Goal: Transaction & Acquisition: Obtain resource

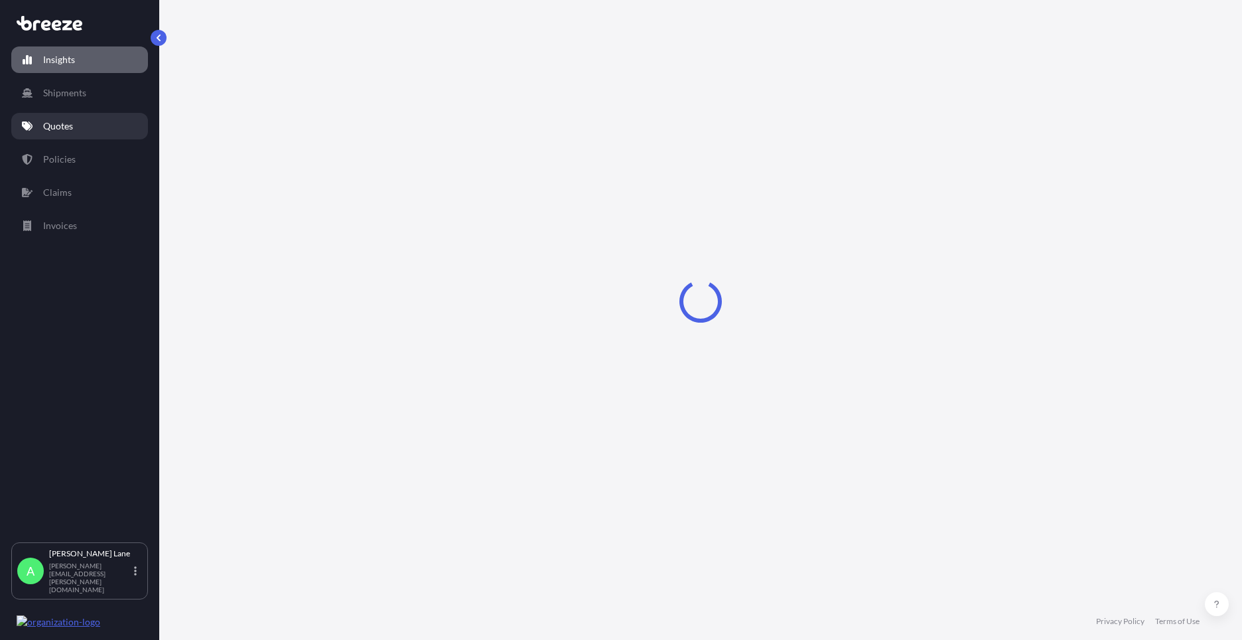
select select "2025"
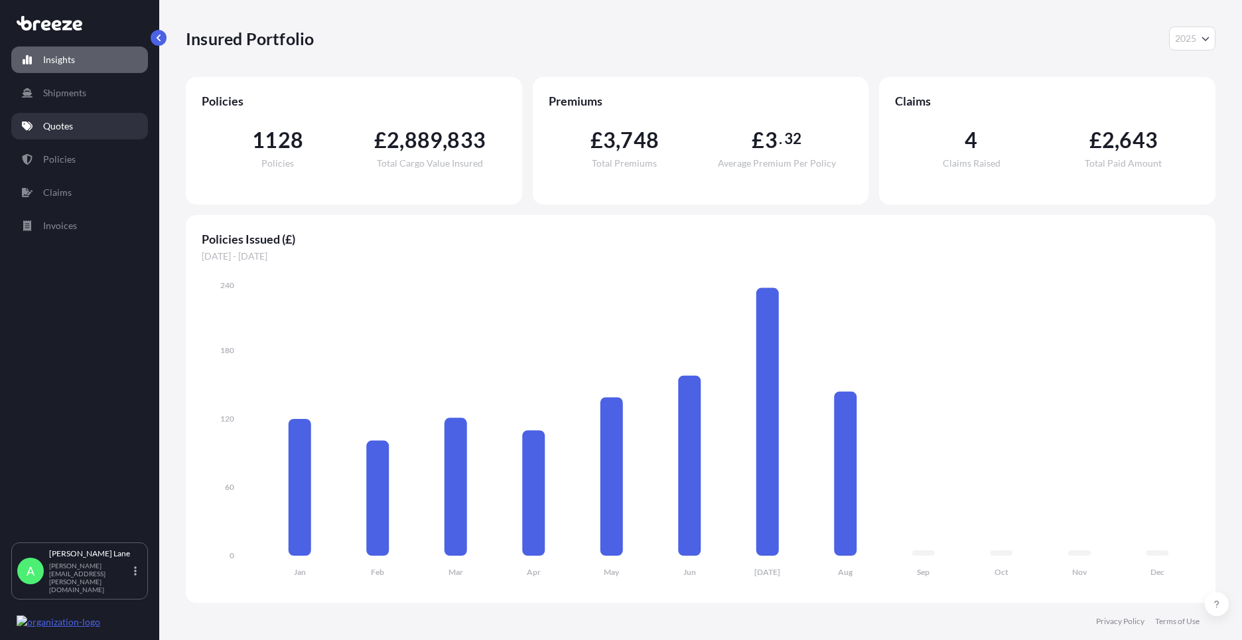
click at [50, 113] on link "Quotes" at bounding box center [79, 126] width 137 height 27
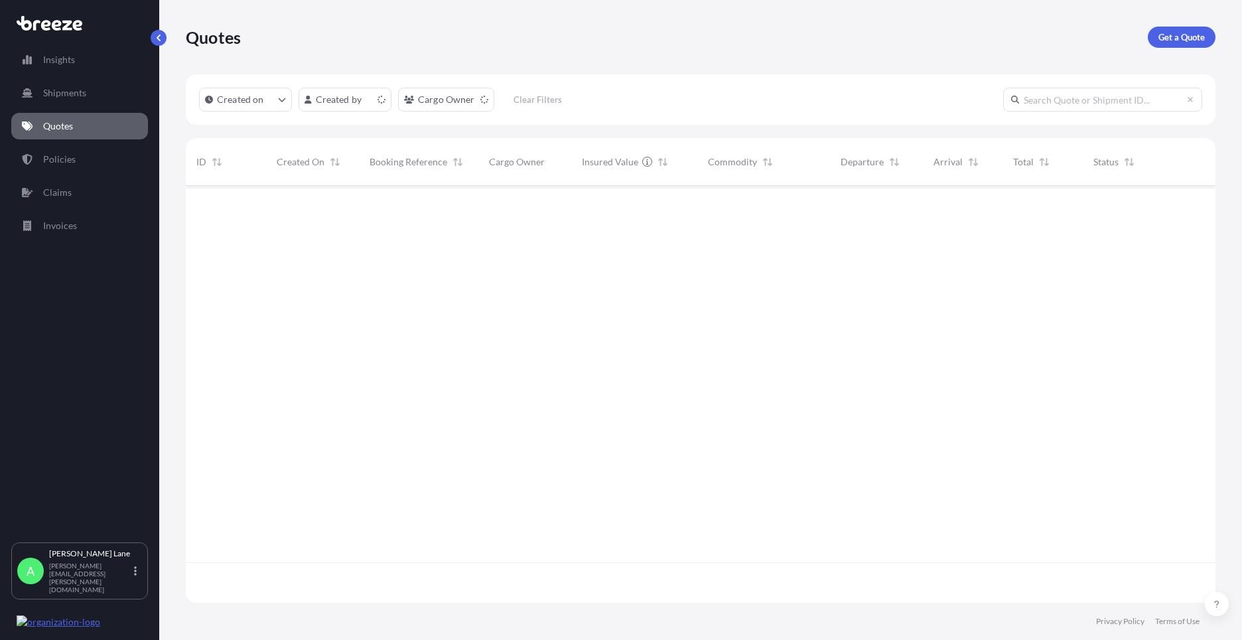
scroll to position [414, 1020]
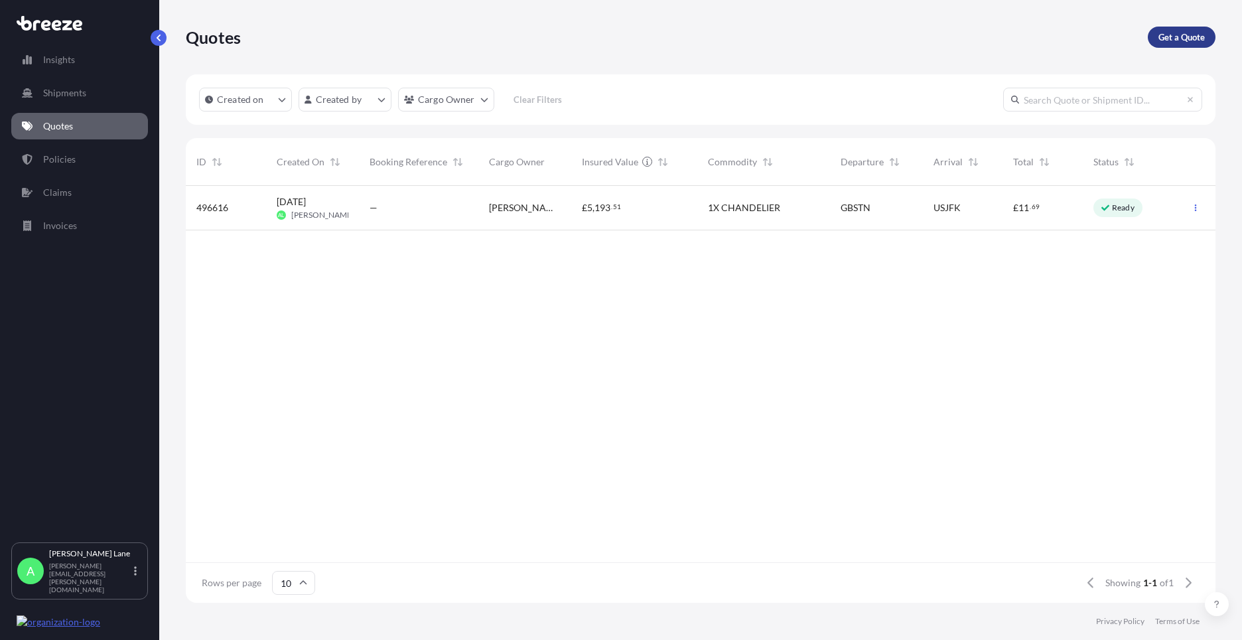
click at [1182, 43] on p "Get a Quote" at bounding box center [1181, 37] width 46 height 13
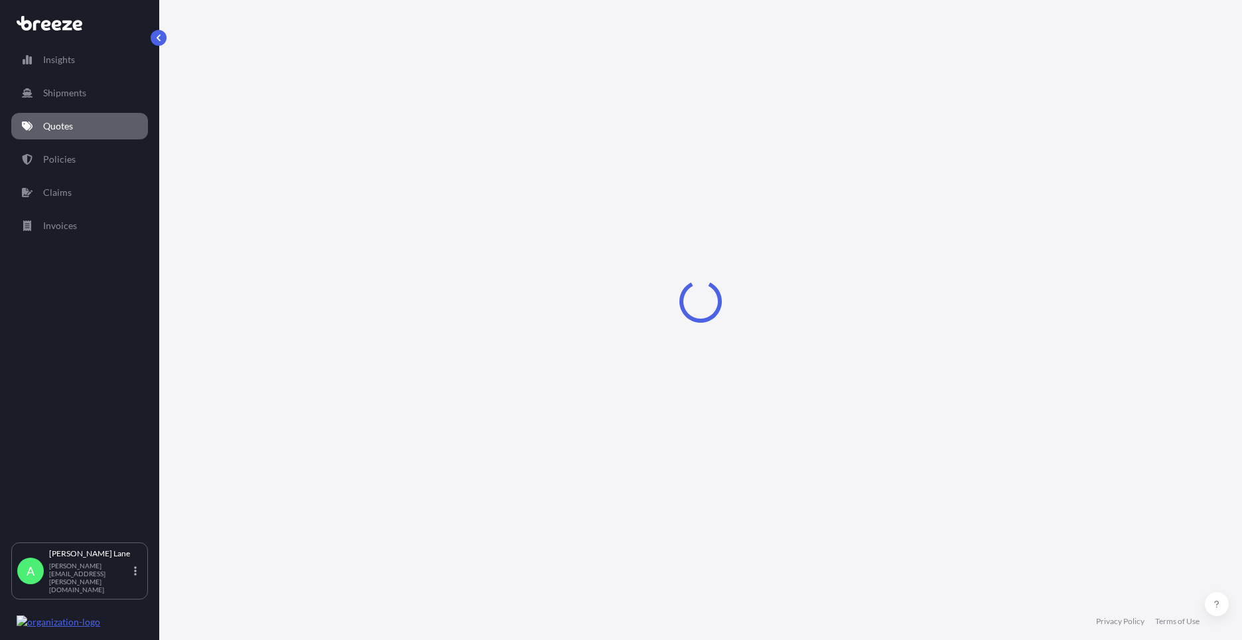
select select "Road"
select select "1"
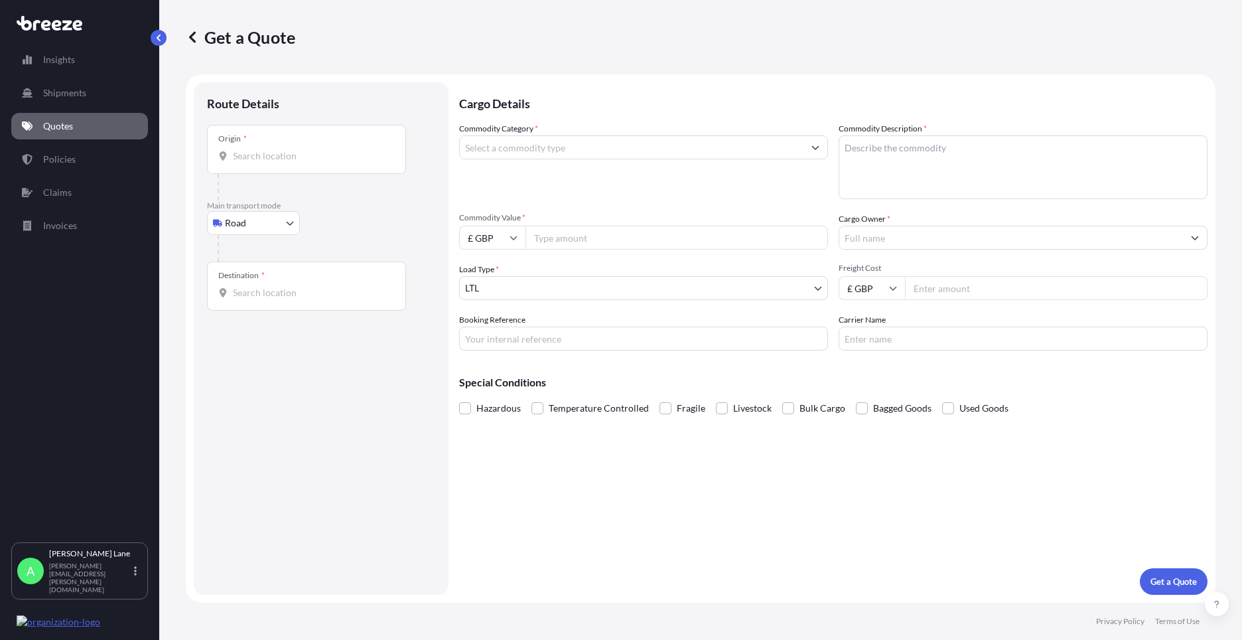
click at [305, 161] on input "Origin *" at bounding box center [311, 155] width 157 height 13
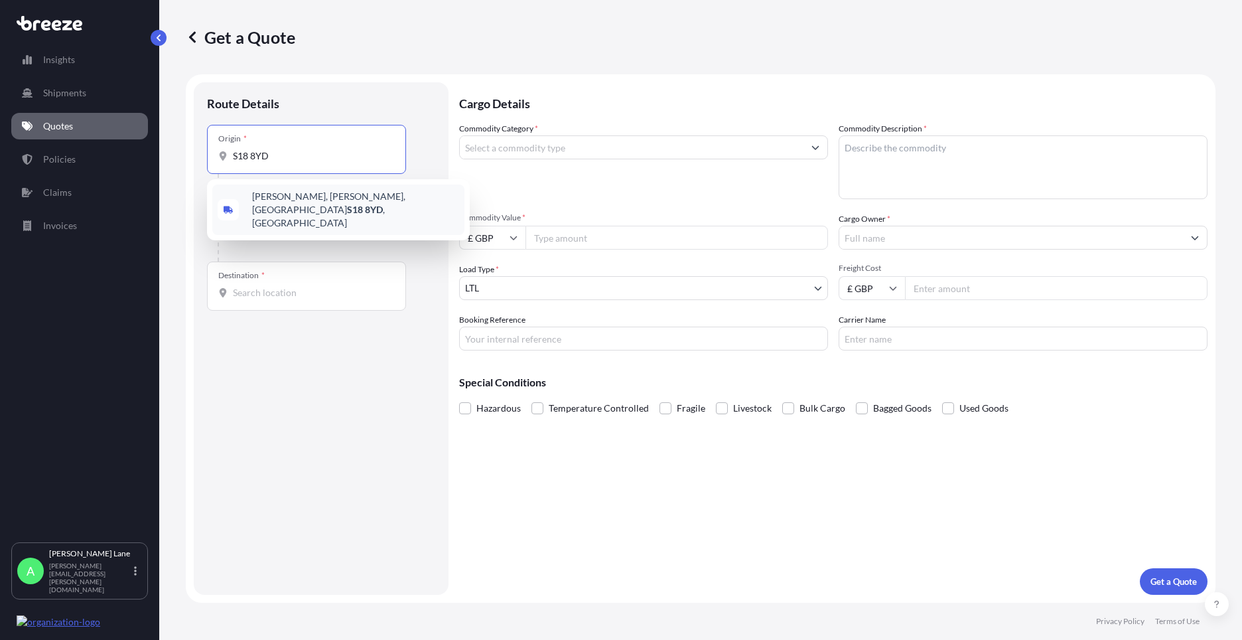
click at [313, 199] on span "[PERSON_NAME][STREET_ADDRESS][PERSON_NAME]" at bounding box center [355, 210] width 207 height 40
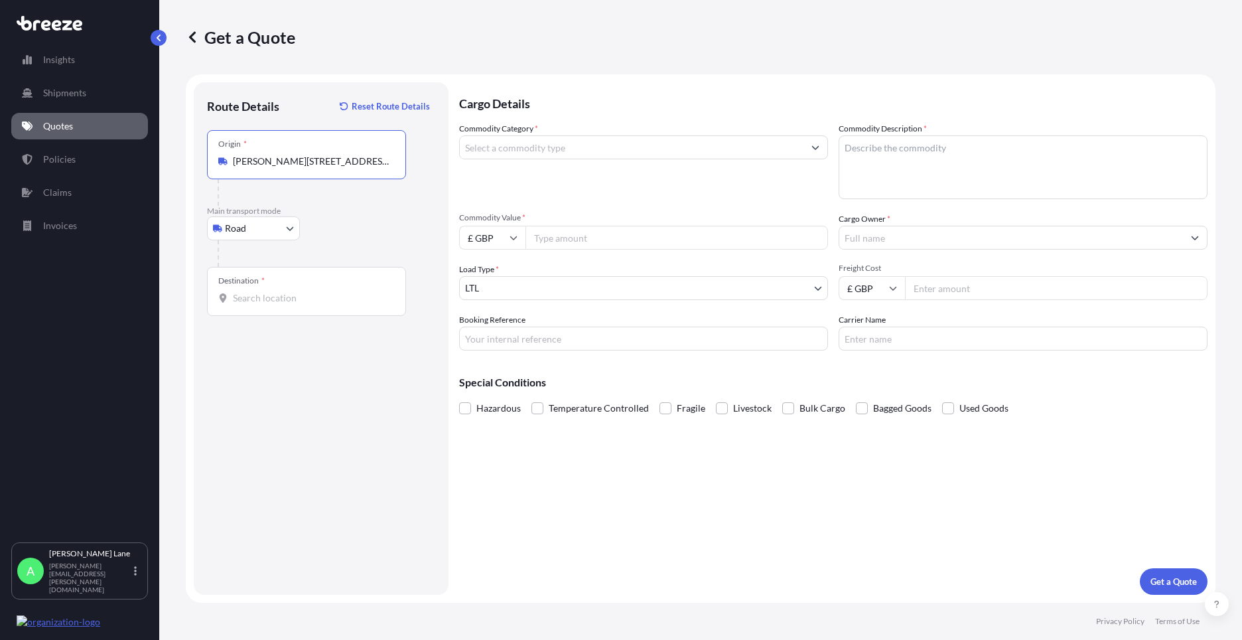
type input "[PERSON_NAME][STREET_ADDRESS][PERSON_NAME]"
click at [307, 289] on div "Destination *" at bounding box center [306, 291] width 199 height 49
click at [307, 291] on input "Destination *" at bounding box center [311, 297] width 157 height 13
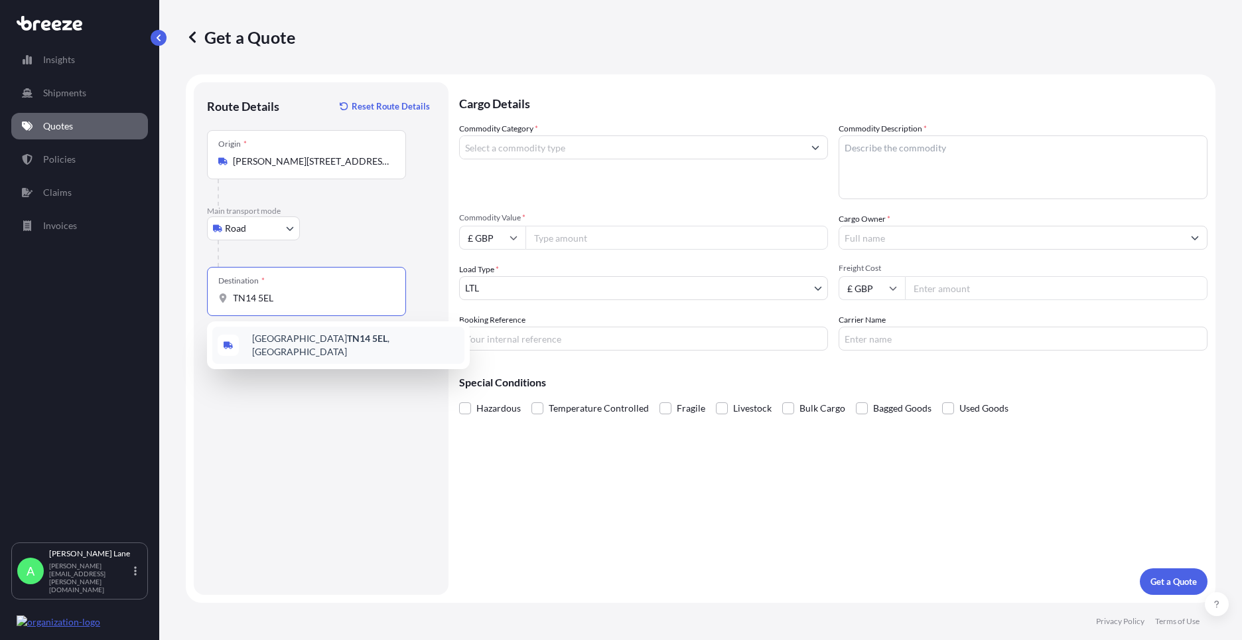
click at [303, 354] on div "[STREET_ADDRESS]" at bounding box center [338, 344] width 252 height 37
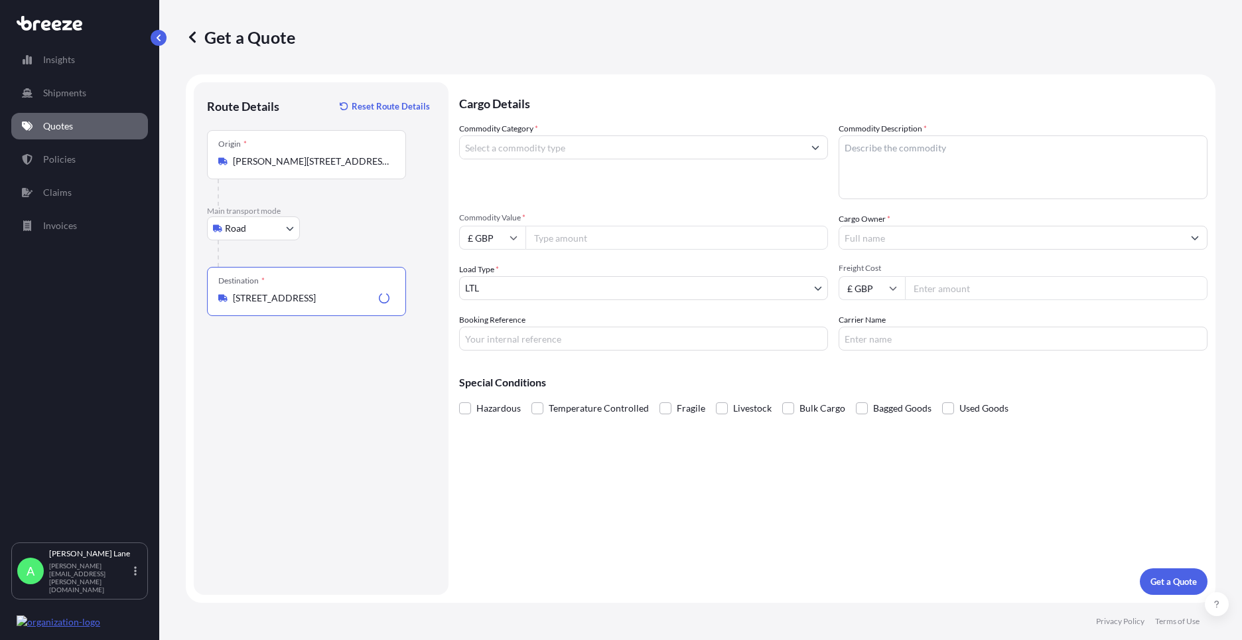
type input "[STREET_ADDRESS]"
click at [551, 153] on input "Commodity Category *" at bounding box center [632, 147] width 344 height 24
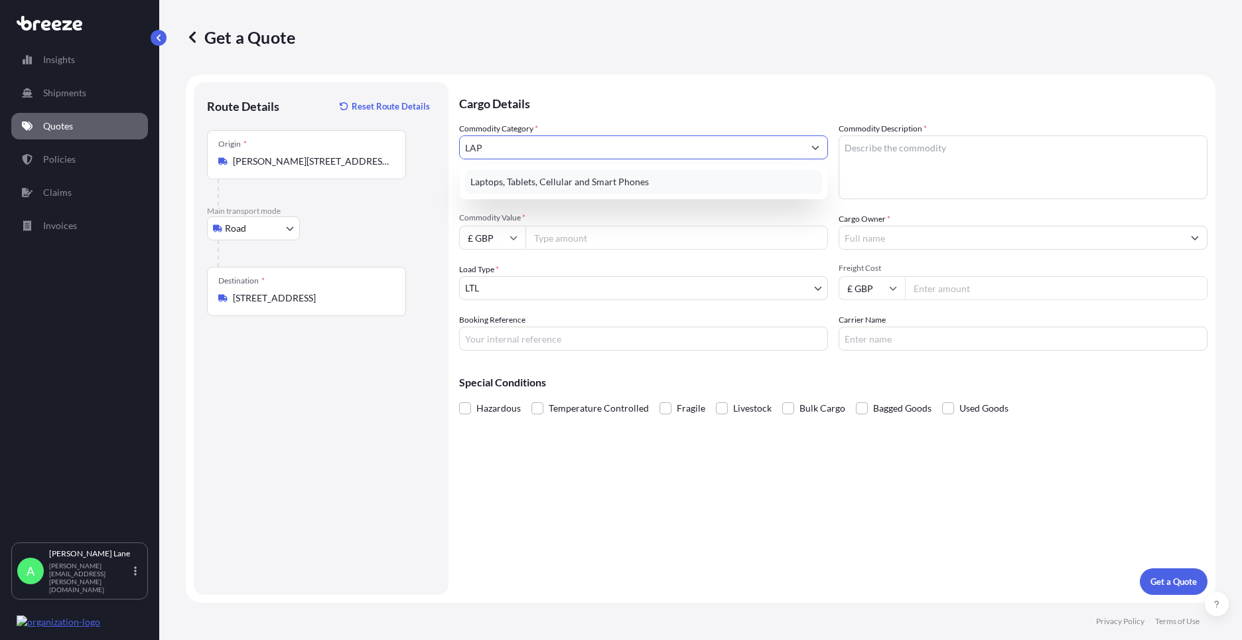
click at [566, 182] on div "Laptops, Tablets, Cellular and Smart Phones" at bounding box center [643, 182] width 357 height 24
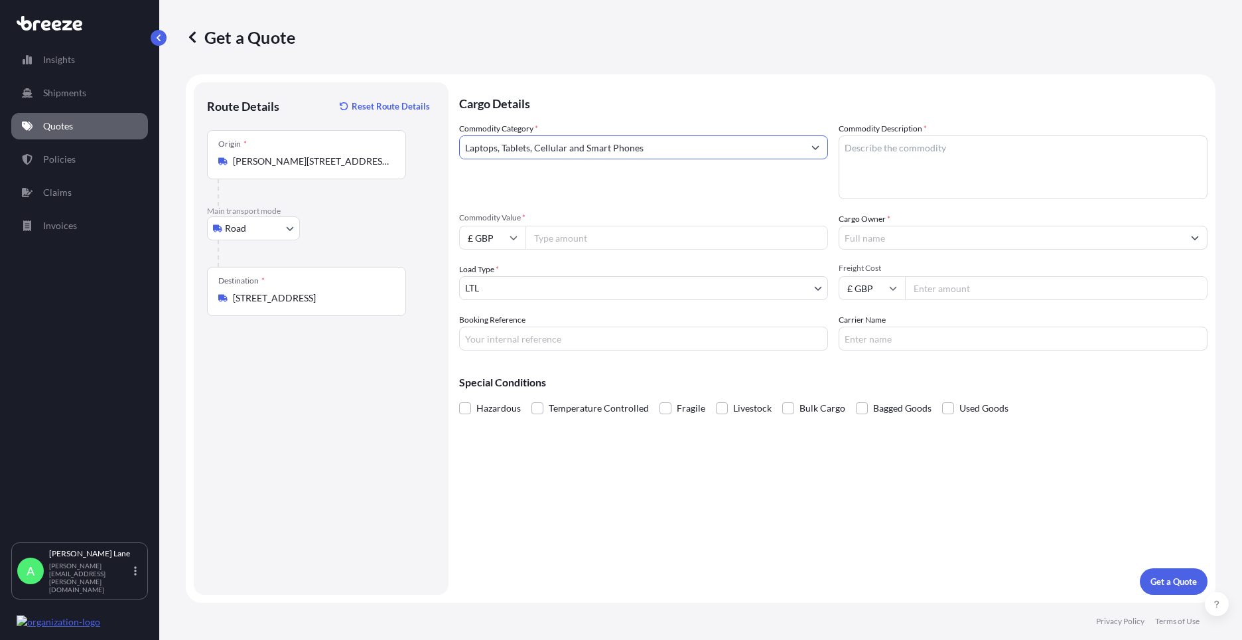
type input "Laptops, Tablets, Cellular and Smart Phones"
paste textarea "IPAD,IPAD CASE IPENCIL & CHARGER"
type textarea "IPAD,IPAD CASE IPENCIL & CHARGER"
click at [703, 236] on input "Commodity Value *" at bounding box center [676, 238] width 303 height 24
type input "1000"
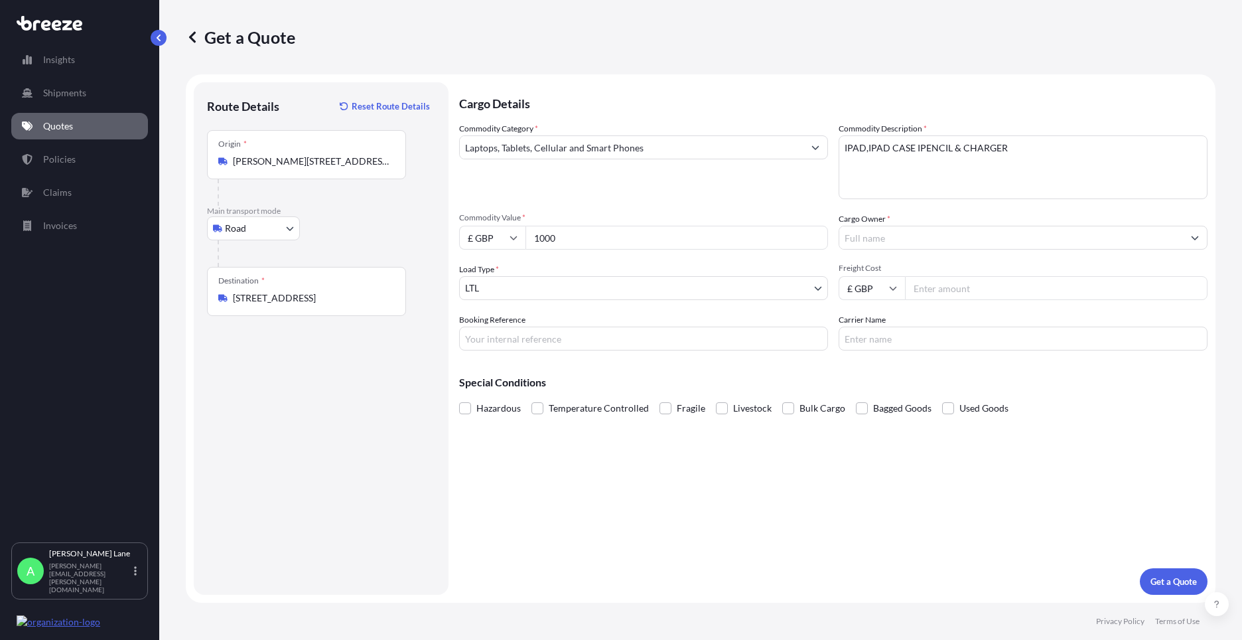
click at [555, 337] on input "Booking Reference" at bounding box center [643, 338] width 369 height 24
type input "1886862"
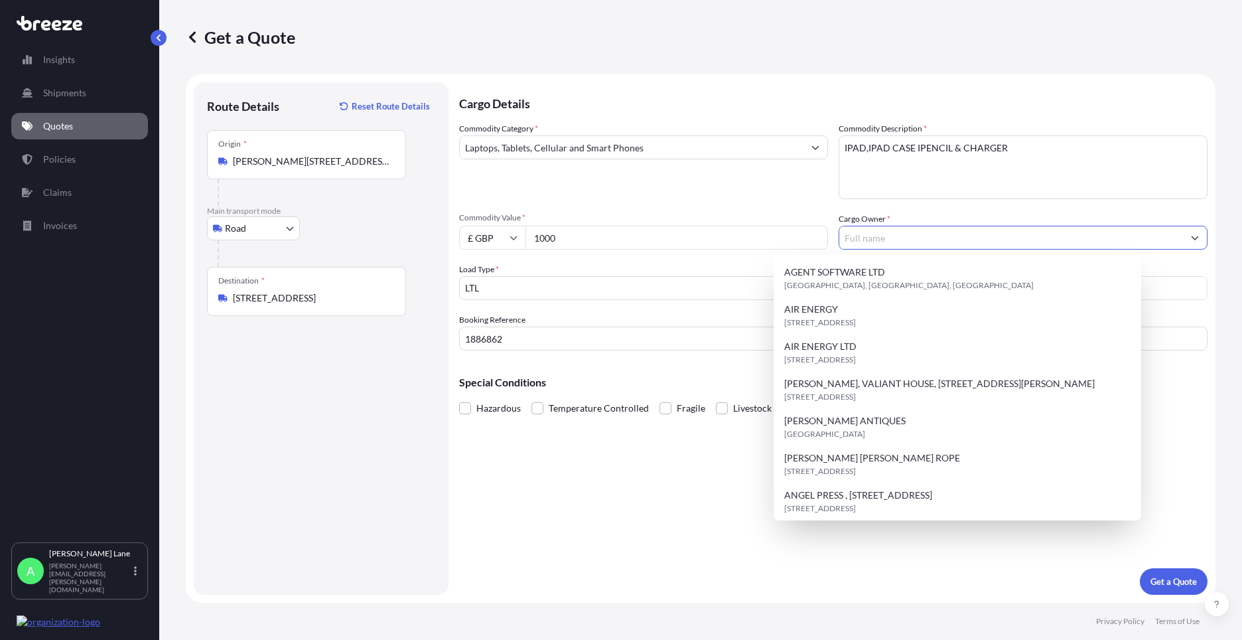
click at [862, 246] on input "Cargo Owner *" at bounding box center [1011, 238] width 344 height 24
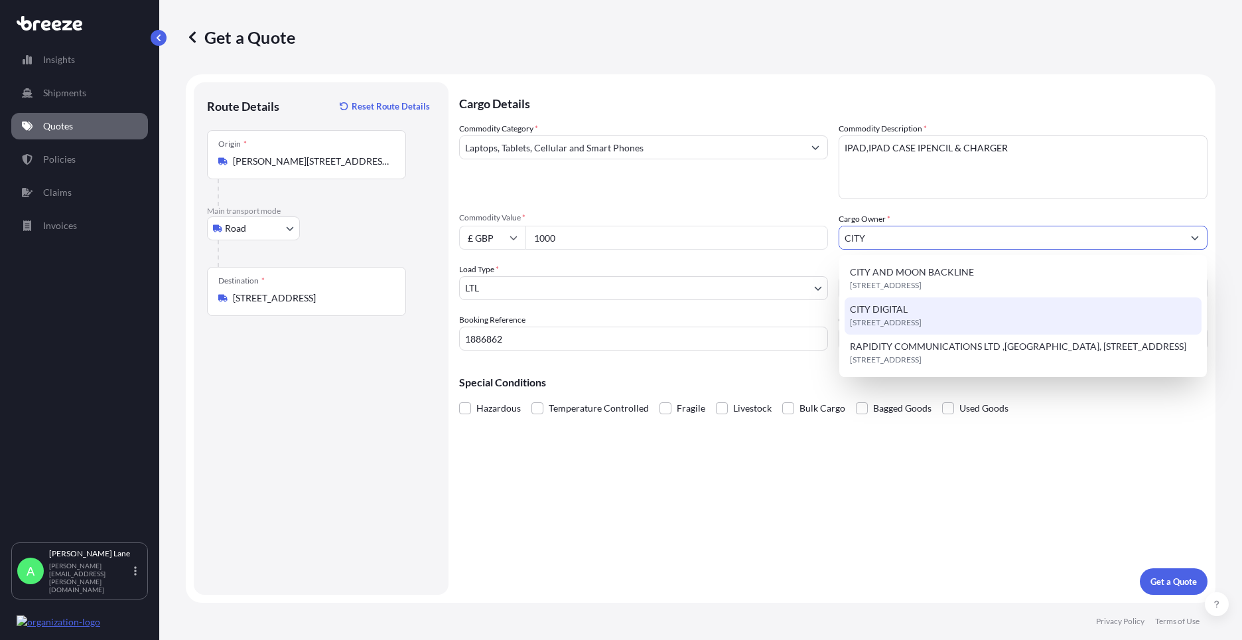
click at [908, 316] on span "[STREET_ADDRESS]" at bounding box center [886, 322] width 72 height 13
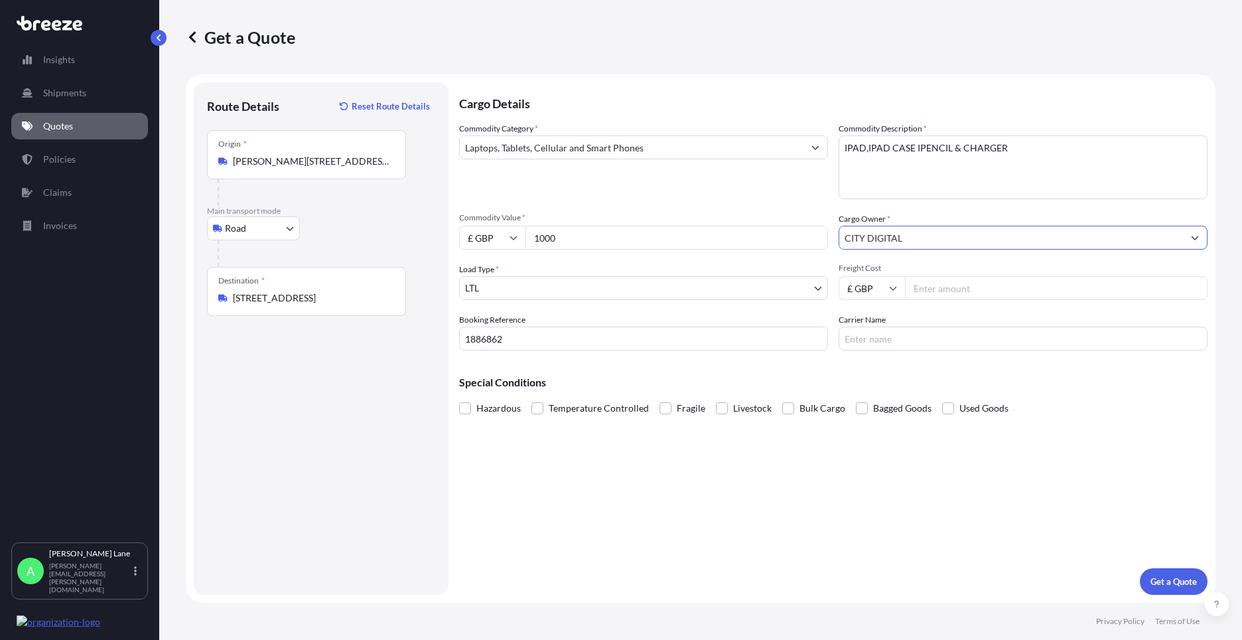
type input "CITY DIGITAL"
click at [938, 294] on input "Freight Cost" at bounding box center [1056, 288] width 303 height 24
type input "28.10"
click at [912, 335] on input "Carrier Name" at bounding box center [1023, 338] width 369 height 24
type input "DPD"
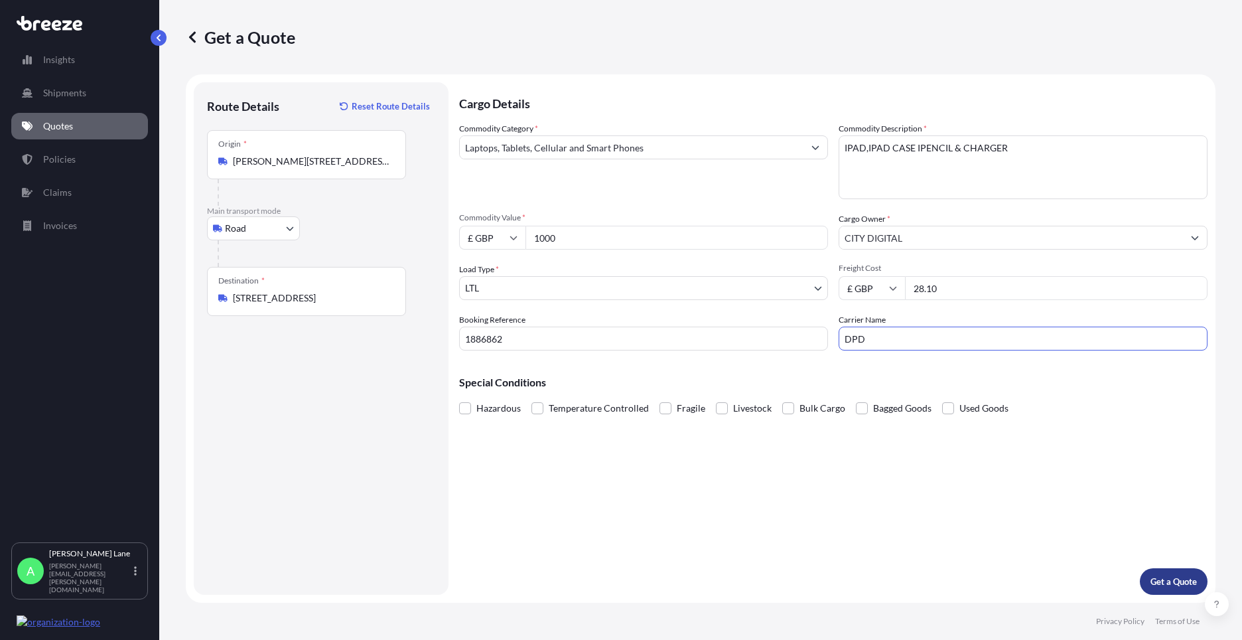
click at [1166, 578] on p "Get a Quote" at bounding box center [1173, 581] width 46 height 13
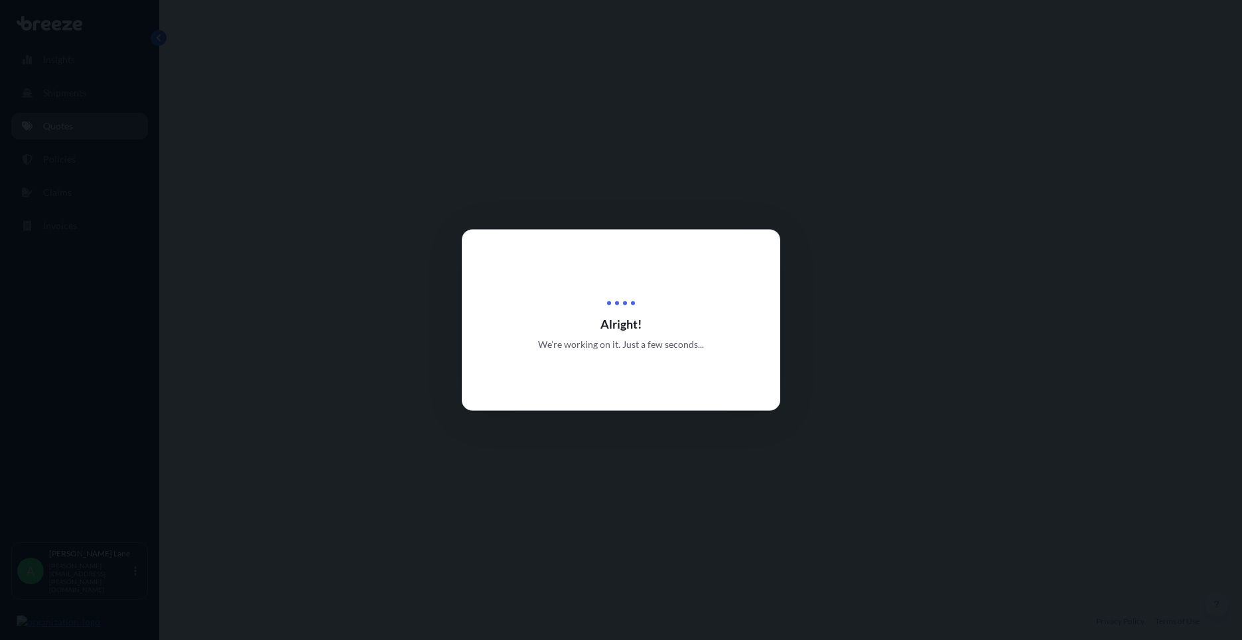
select select "Road"
select select "1"
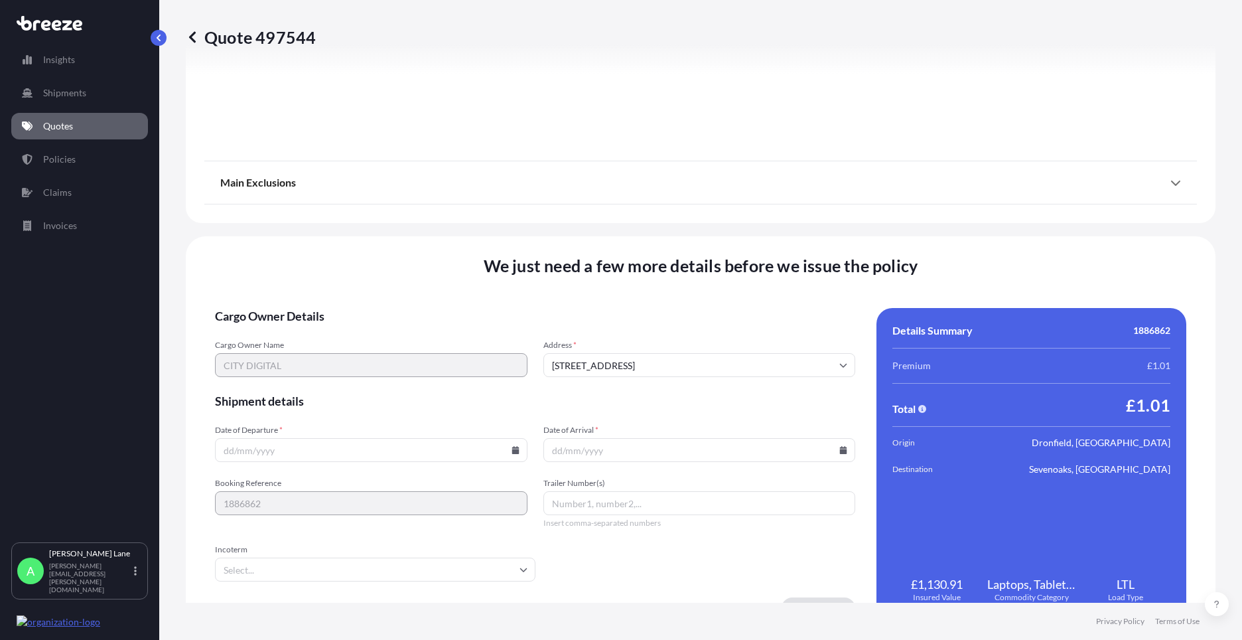
scroll to position [1466, 0]
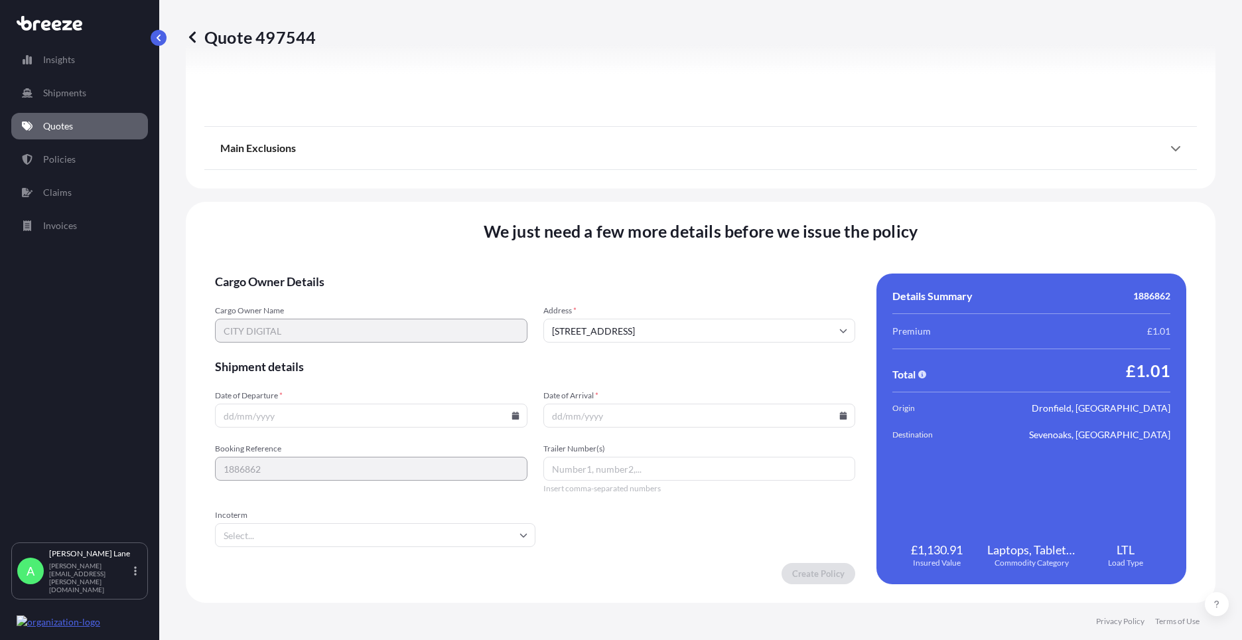
click at [512, 419] on icon at bounding box center [515, 415] width 7 height 8
click at [400, 350] on button "29" at bounding box center [400, 347] width 21 height 21
type input "[DATE]"
click at [303, 531] on input "Incoterm" at bounding box center [375, 535] width 320 height 24
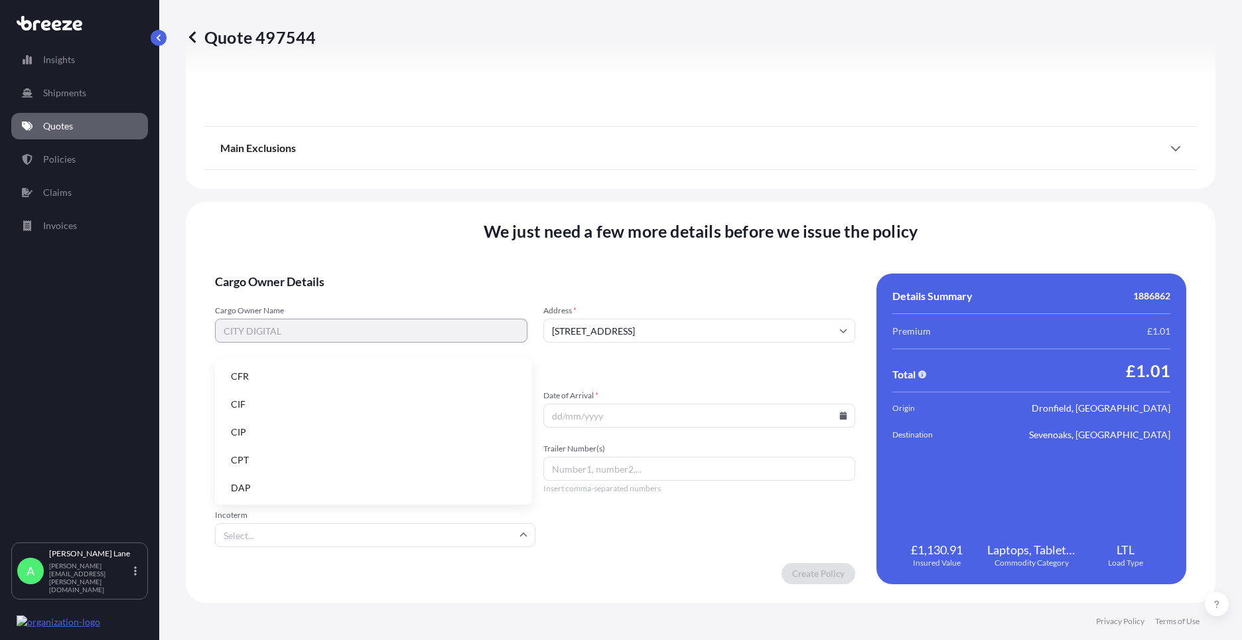
drag, startPoint x: 315, startPoint y: 484, endPoint x: 705, endPoint y: 452, distance: 391.4
click at [316, 483] on li "DAP" at bounding box center [373, 487] width 307 height 25
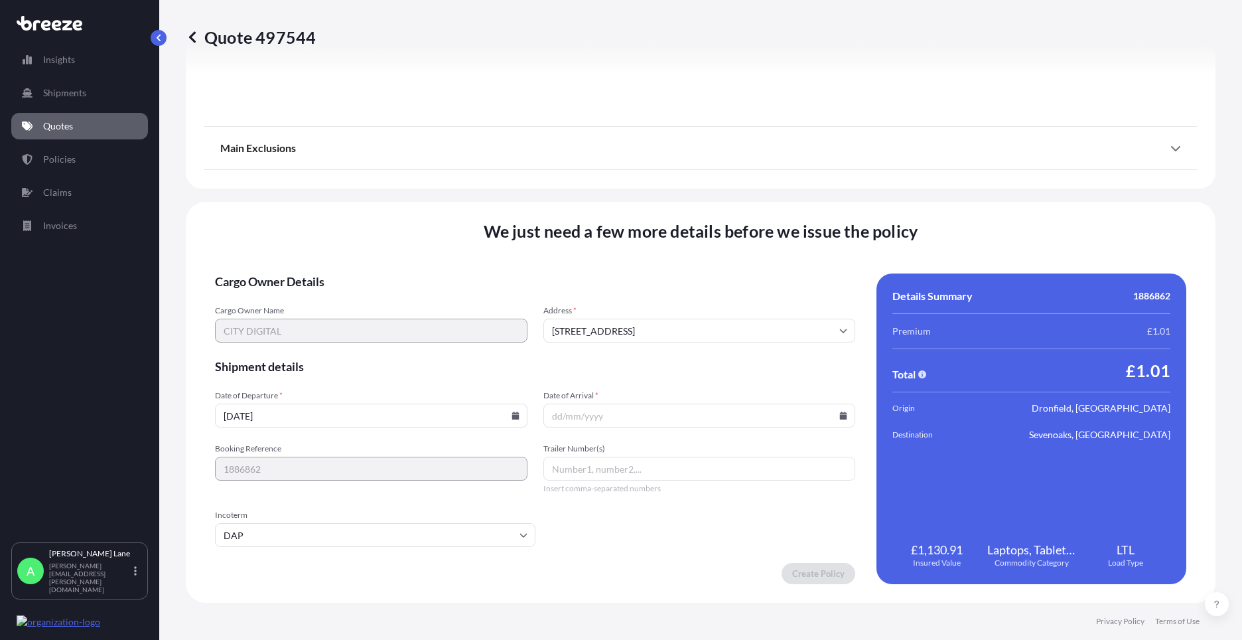
click at [839, 412] on icon at bounding box center [843, 415] width 8 height 8
click at [789, 192] on button at bounding box center [784, 191] width 21 height 21
click at [604, 244] on button "1" at bounding box center [601, 246] width 21 height 21
type input "[DATE]"
paste input "0011 633 391 5"
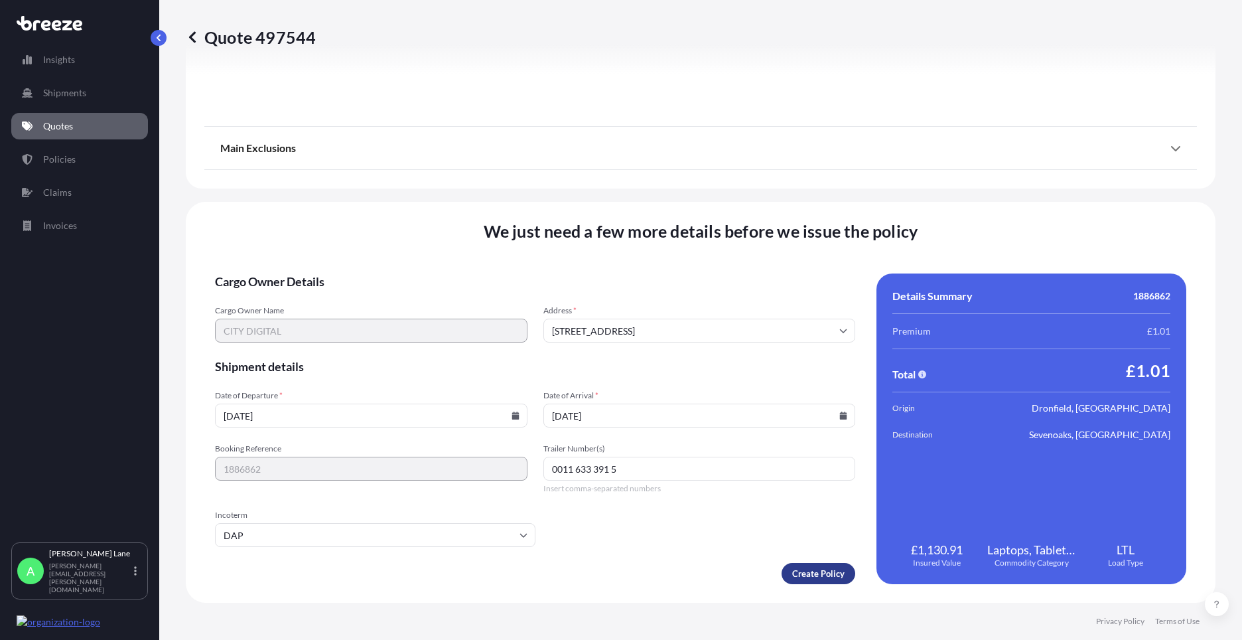
type input "0011 633 391 5"
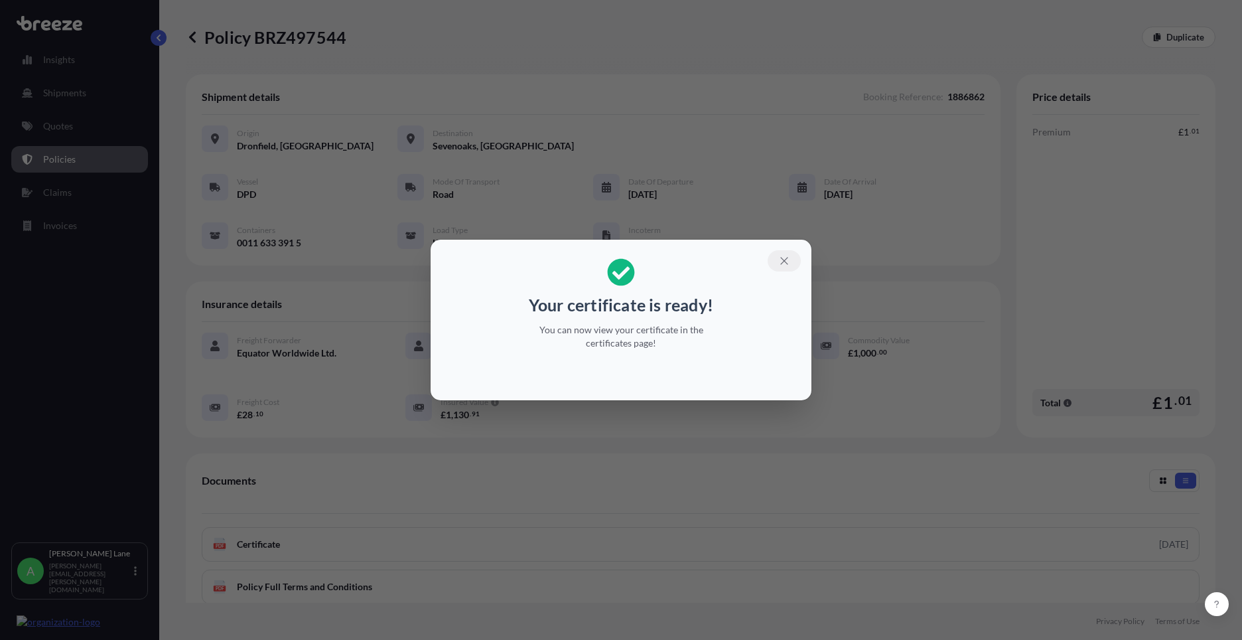
click at [786, 257] on icon "button" at bounding box center [784, 261] width 12 height 12
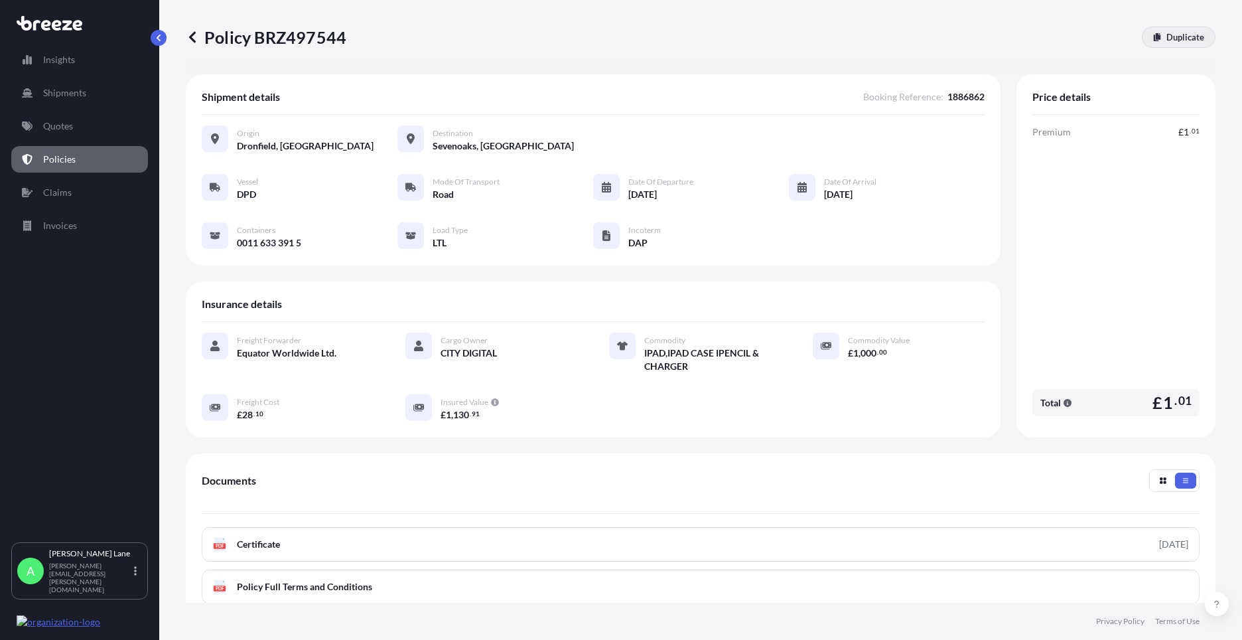
click at [1166, 36] on p "Duplicate" at bounding box center [1185, 37] width 38 height 13
select select "Road"
select select "1"
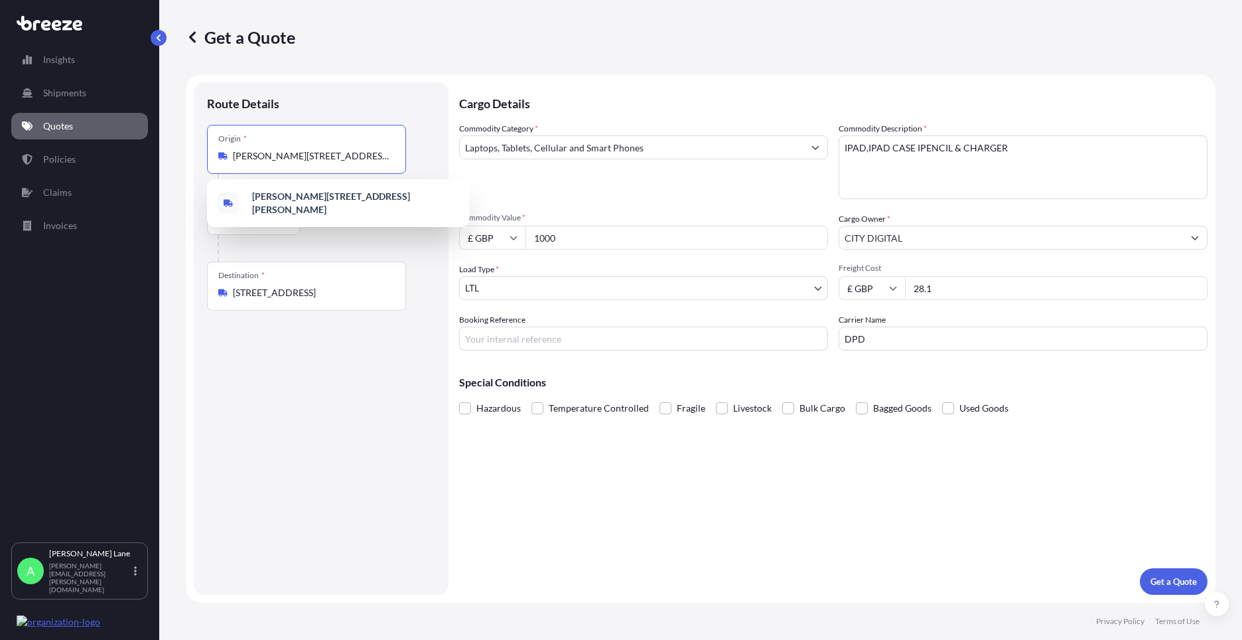
scroll to position [0, 86]
drag, startPoint x: 235, startPoint y: 154, endPoint x: 400, endPoint y: 151, distance: 165.2
click at [400, 151] on div "Origin * [PERSON_NAME][STREET_ADDRESS][PERSON_NAME]" at bounding box center [306, 149] width 199 height 49
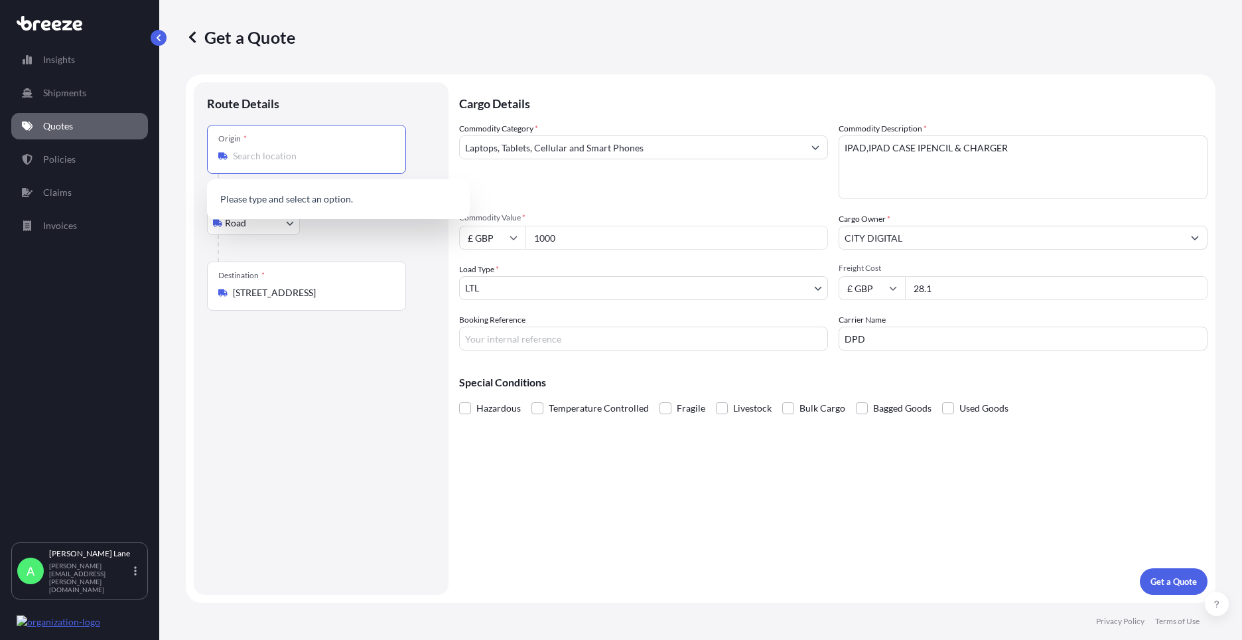
paste input "KT16 9JW"
click at [300, 199] on span "[STREET_ADDRESS]" at bounding box center [355, 203] width 207 height 27
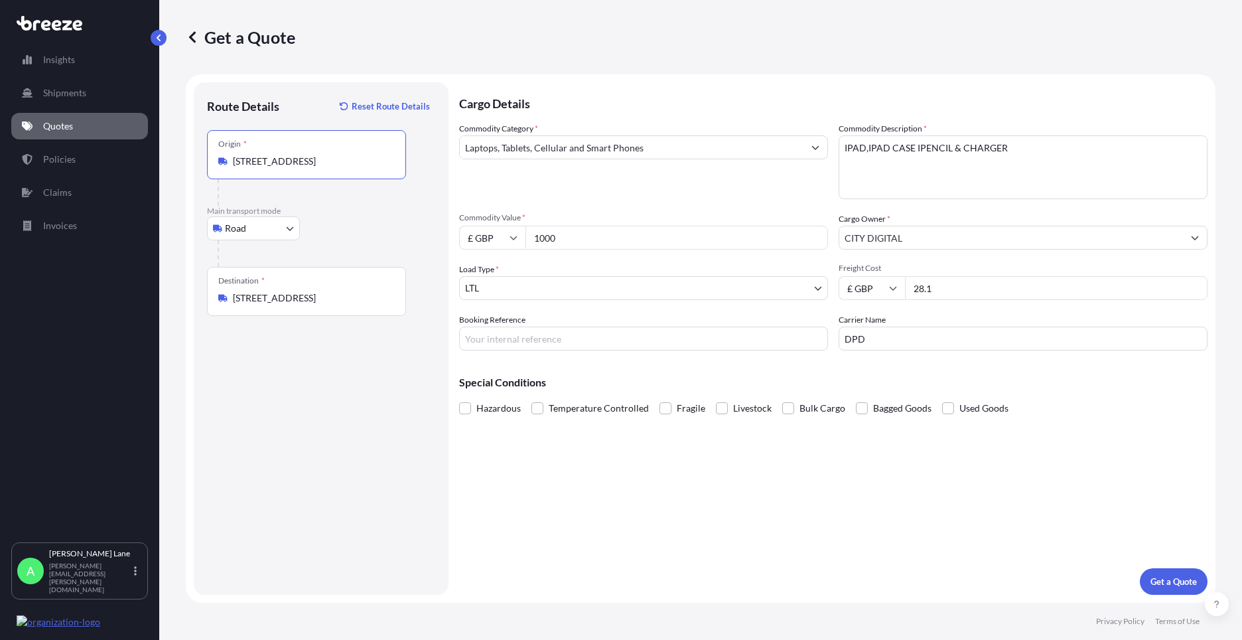
type input "[STREET_ADDRESS]"
click at [501, 333] on input "Booking Reference" at bounding box center [643, 338] width 369 height 24
type input "1886670"
drag, startPoint x: 565, startPoint y: 240, endPoint x: 519, endPoint y: 242, distance: 45.8
click at [519, 242] on div "£ GBP 1000" at bounding box center [643, 238] width 369 height 24
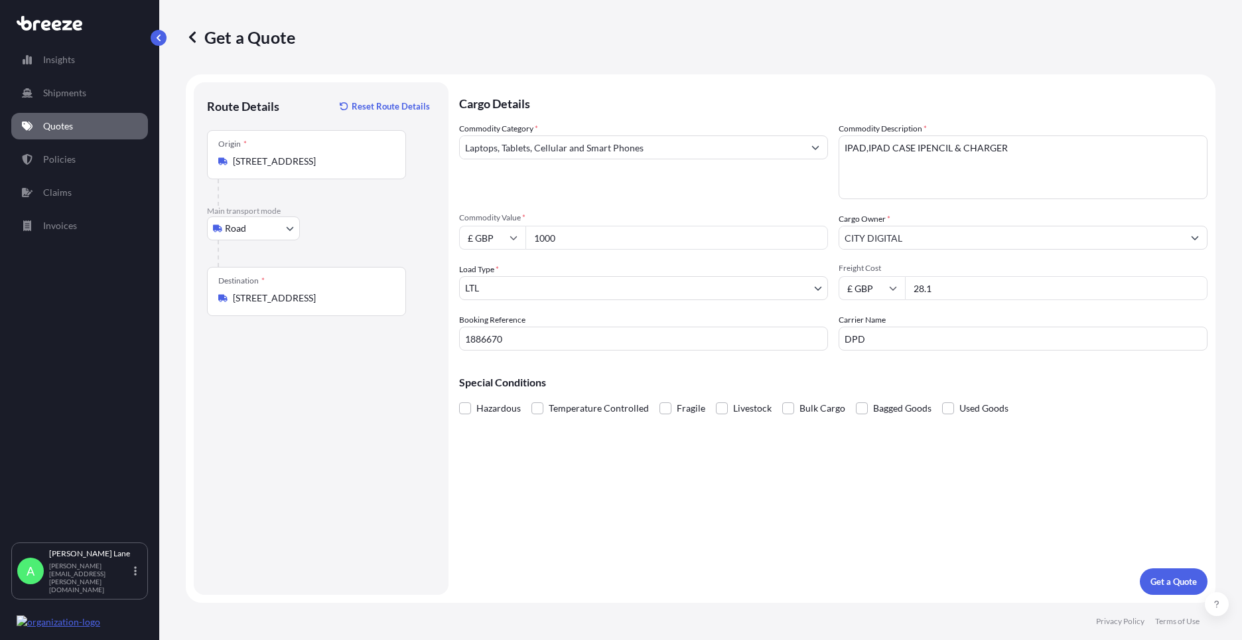
paste input "128."
type input "1128.00"
drag, startPoint x: 1006, startPoint y: 151, endPoint x: 831, endPoint y: 149, distance: 175.8
click at [831, 149] on div "Commodity Category * Laptops, Tablets, Cellular and Smart Phones Commodity Desc…" at bounding box center [833, 236] width 748 height 228
drag, startPoint x: 831, startPoint y: 149, endPoint x: 868, endPoint y: 151, distance: 37.2
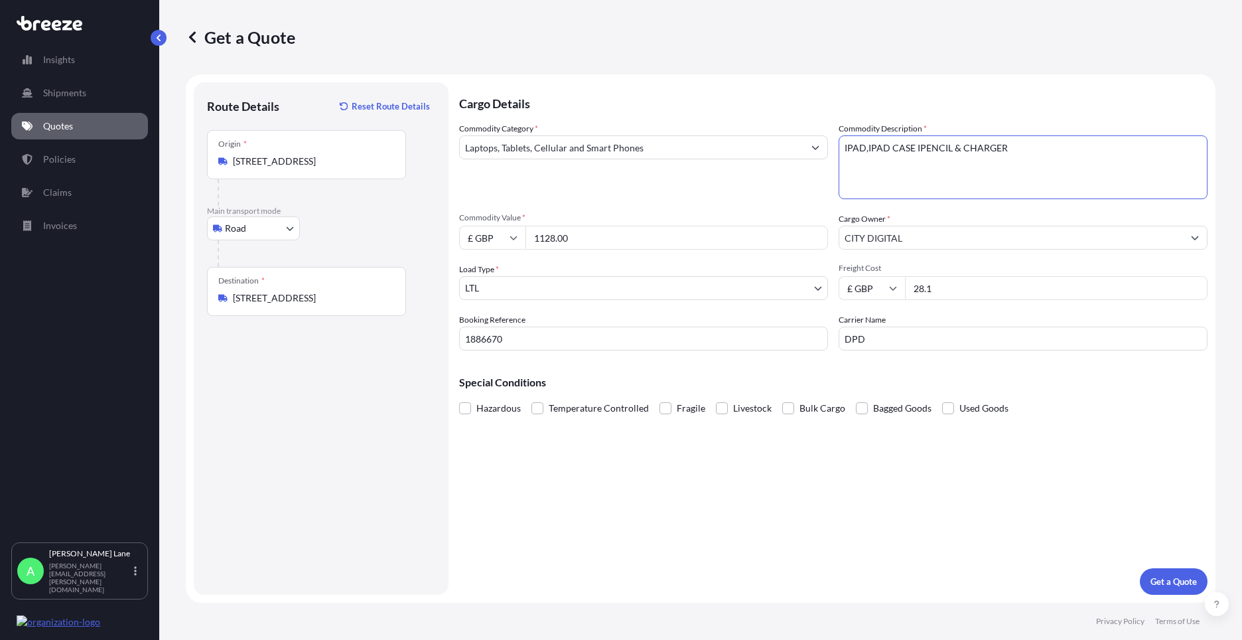
paste textarea "2 xIPAD, IPAD CASE, 2 x"
type textarea "2 xIPAD, IPAD CASE, 2 x IPENCIL & CHARGER"
click at [1154, 572] on button "Get a Quote" at bounding box center [1174, 581] width 68 height 27
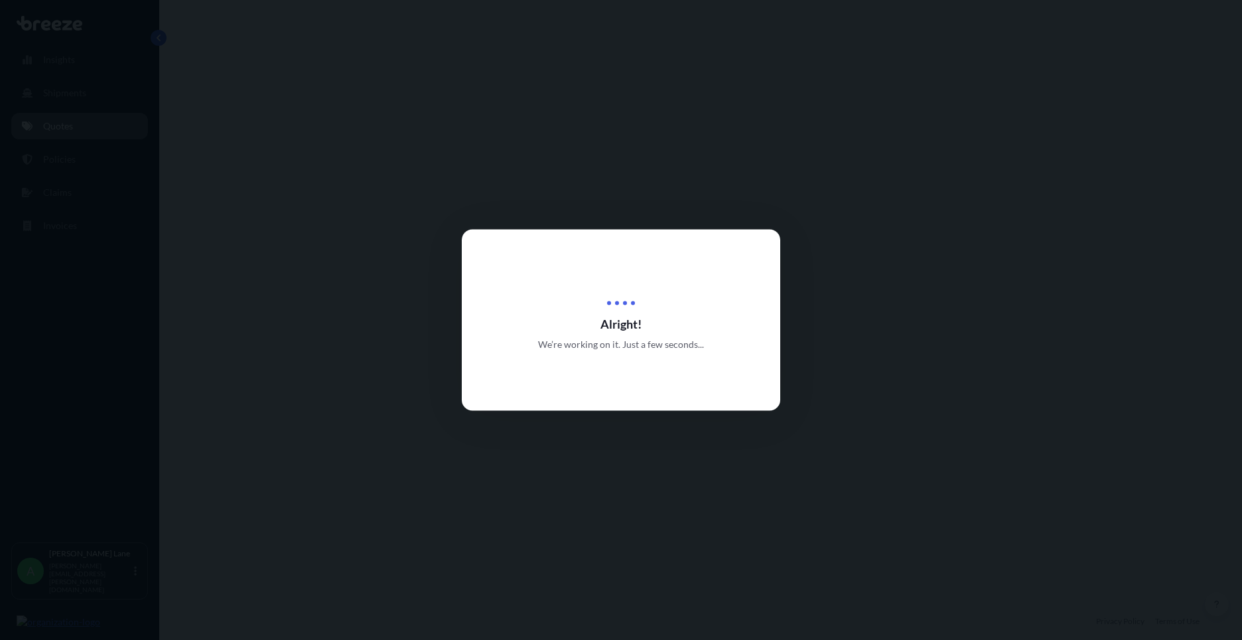
select select "Road"
select select "1"
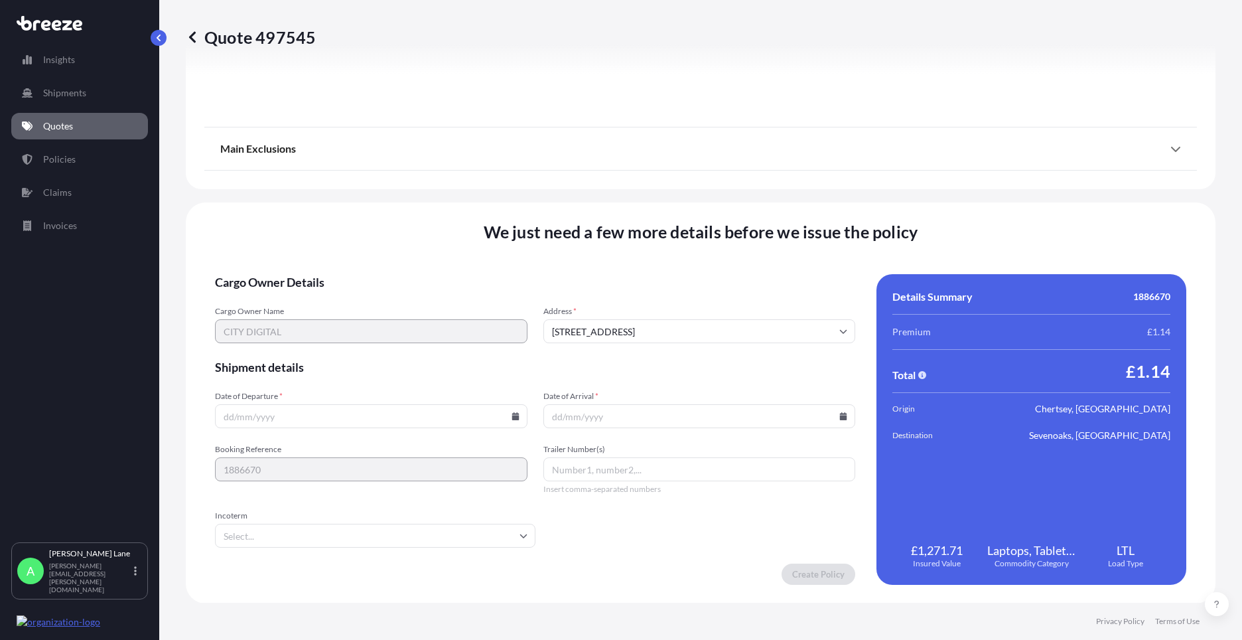
scroll to position [1466, 0]
click at [493, 535] on input "Incoterm" at bounding box center [375, 535] width 320 height 24
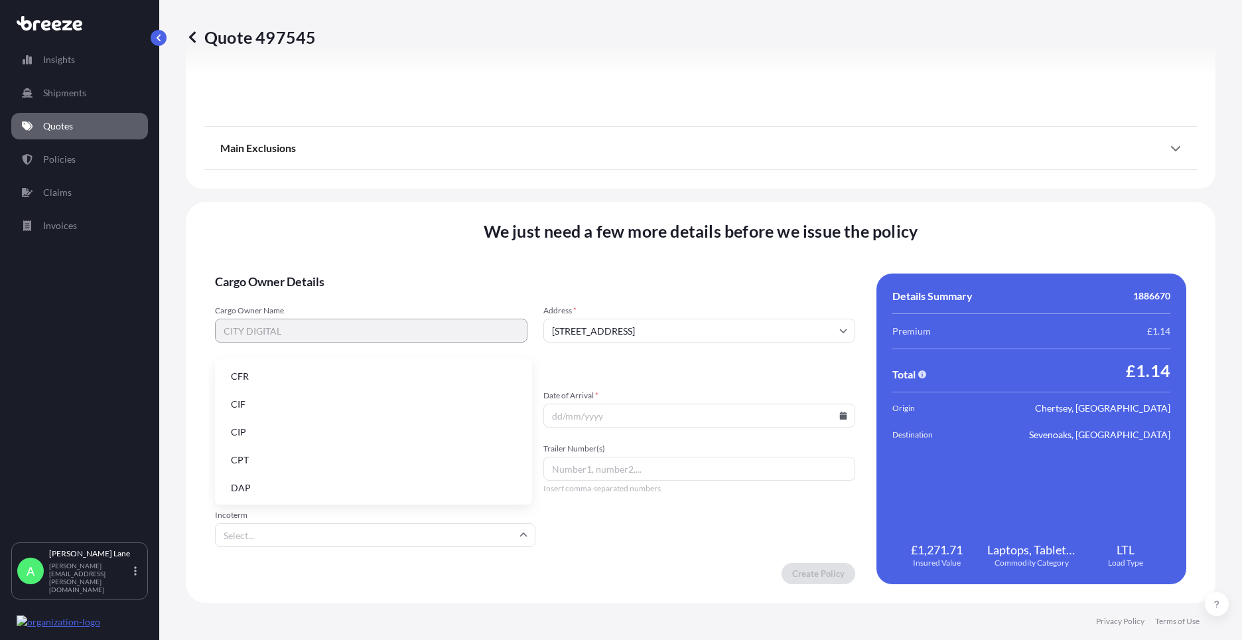
drag, startPoint x: 358, startPoint y: 493, endPoint x: 419, endPoint y: 465, distance: 67.1
click at [360, 491] on li "DAP" at bounding box center [373, 487] width 307 height 25
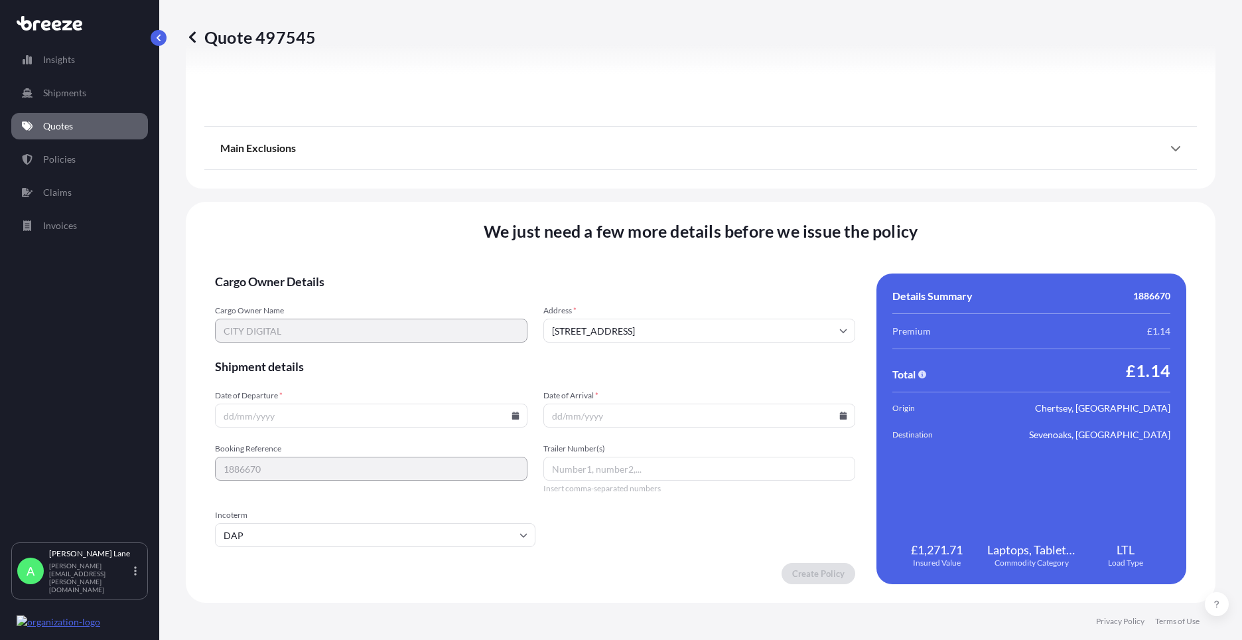
click at [515, 413] on icon at bounding box center [515, 415] width 7 height 8
click at [404, 350] on button "29" at bounding box center [400, 347] width 21 height 21
type input "[DATE]"
click at [839, 416] on icon at bounding box center [843, 415] width 8 height 8
click at [786, 190] on icon at bounding box center [786, 191] width 4 height 7
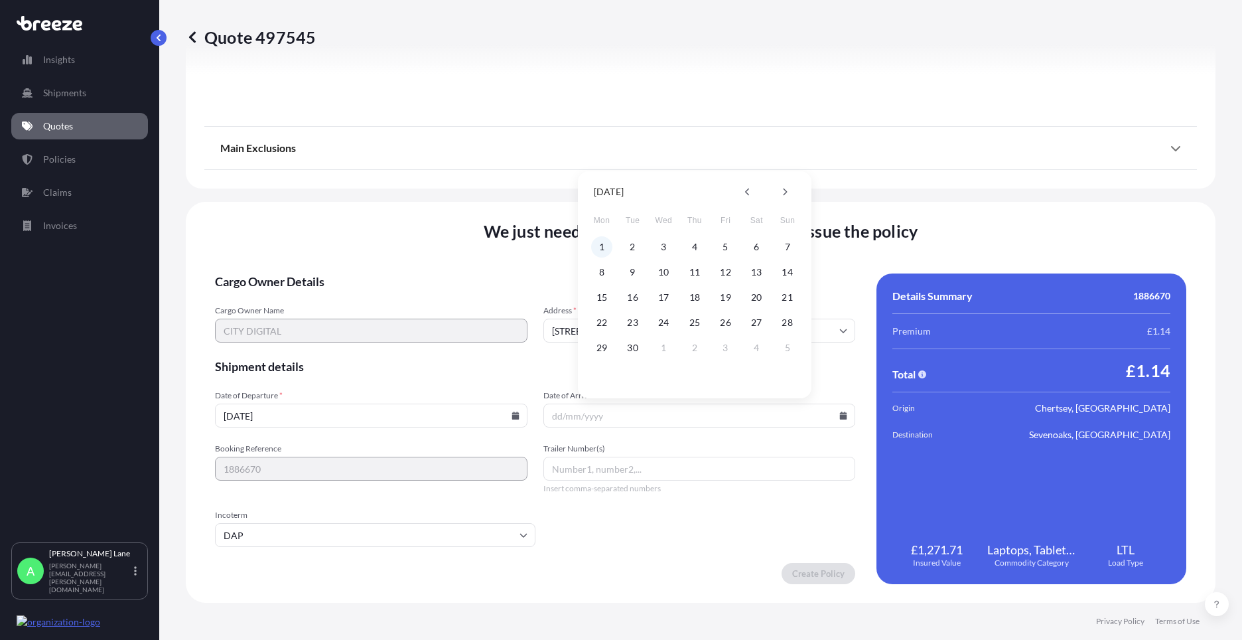
click at [598, 246] on button "1" at bounding box center [601, 246] width 21 height 21
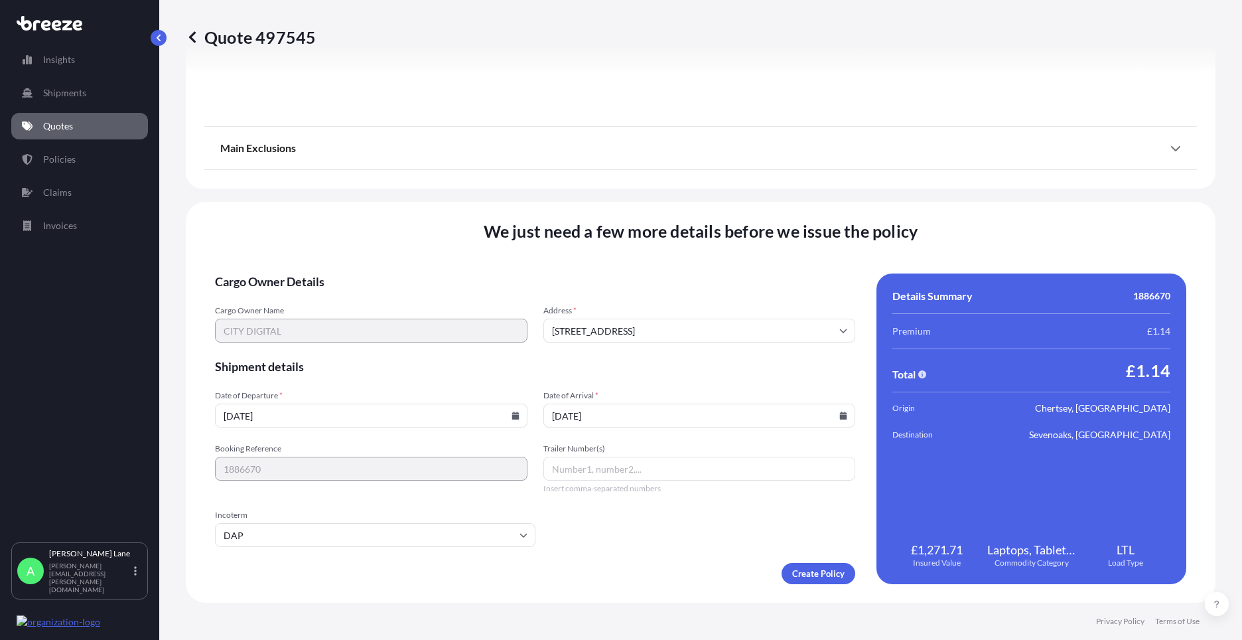
type input "[DATE]"
paste input "0011 633 385 4"
type input "0011 633 385 4"
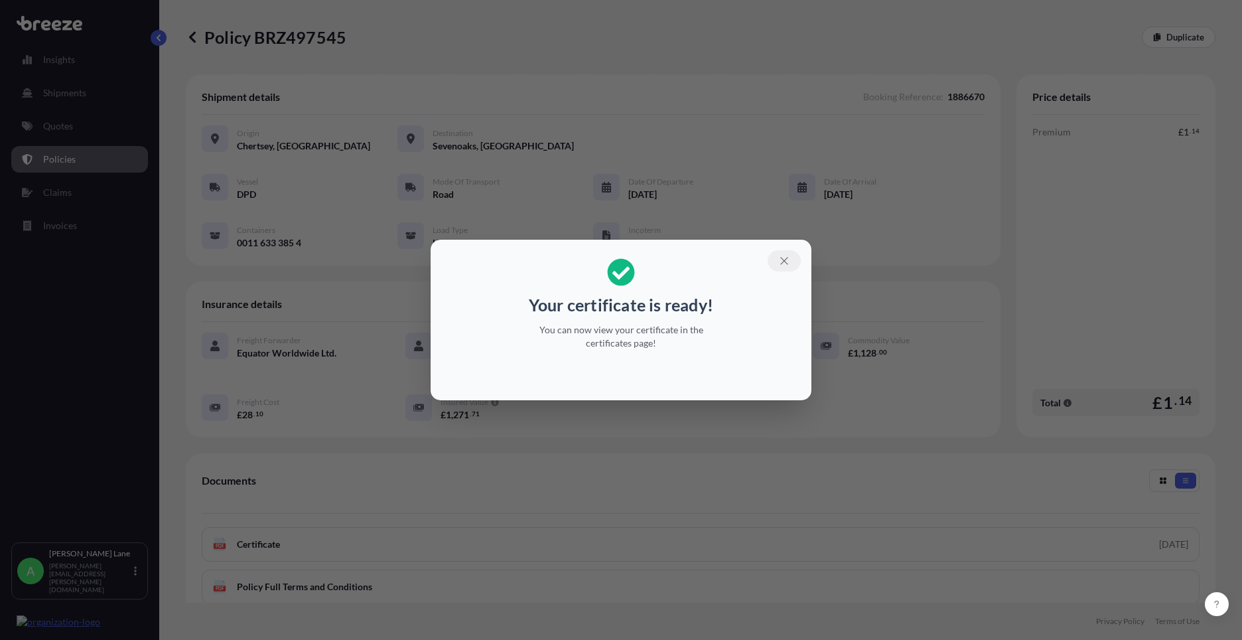
click at [787, 261] on icon "button" at bounding box center [784, 261] width 12 height 12
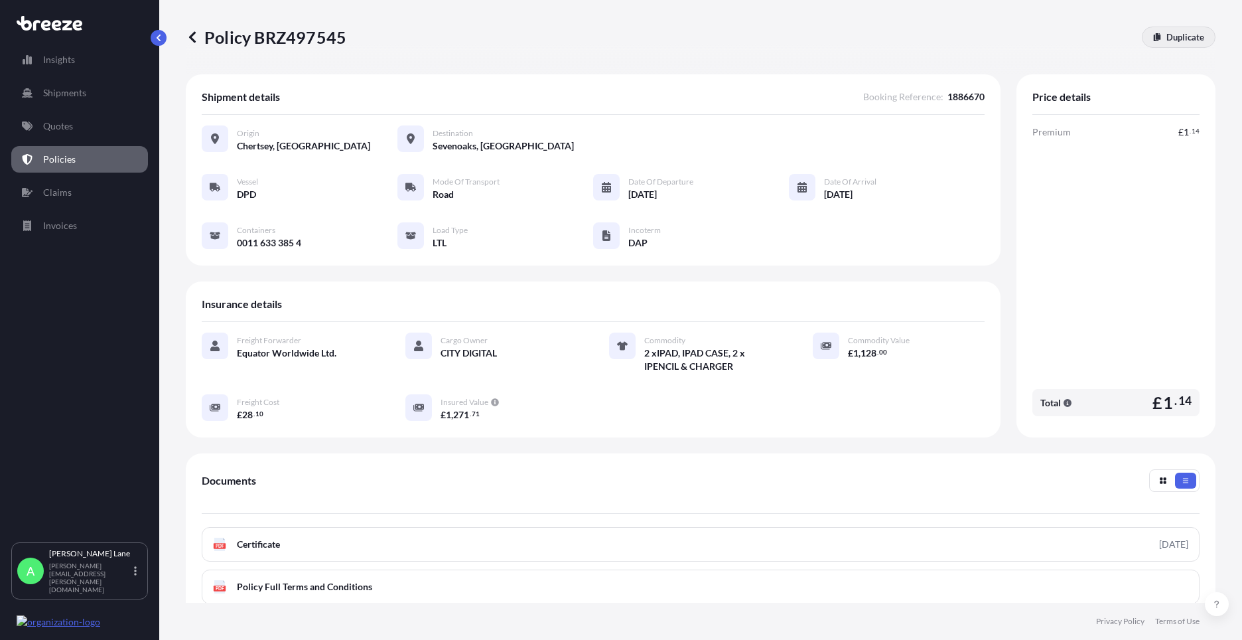
click at [1178, 36] on p "Duplicate" at bounding box center [1185, 37] width 38 height 13
select select "Road"
select select "1"
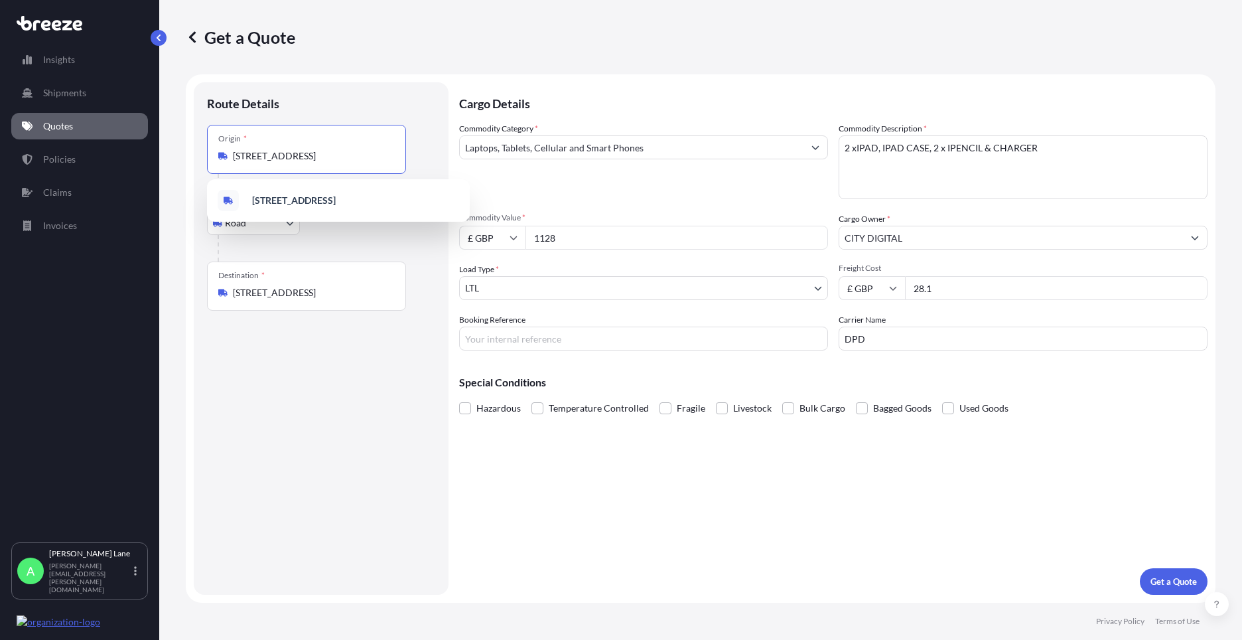
drag, startPoint x: 236, startPoint y: 154, endPoint x: 417, endPoint y: 150, distance: 181.2
click at [417, 150] on div "Origin * Riversdell Cl, Chertsey KT16 9JW, [GEOGRAPHIC_DATA]" at bounding box center [321, 163] width 228 height 76
type input "R"
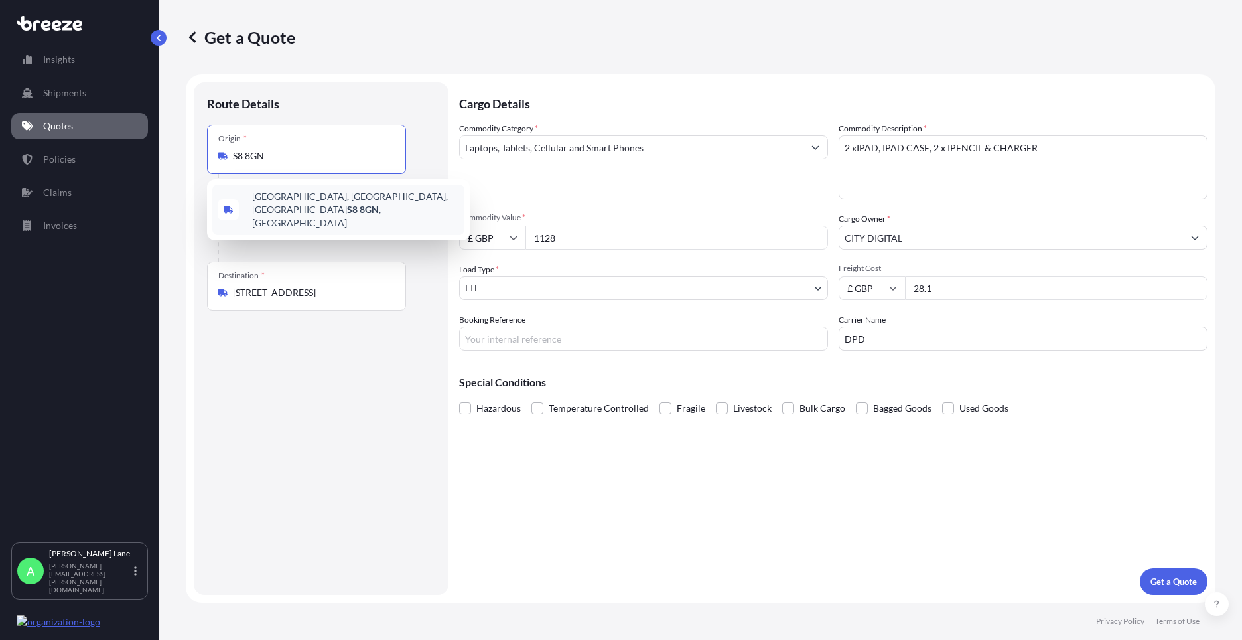
click at [336, 200] on span "[STREET_ADDRESS]" at bounding box center [355, 210] width 207 height 40
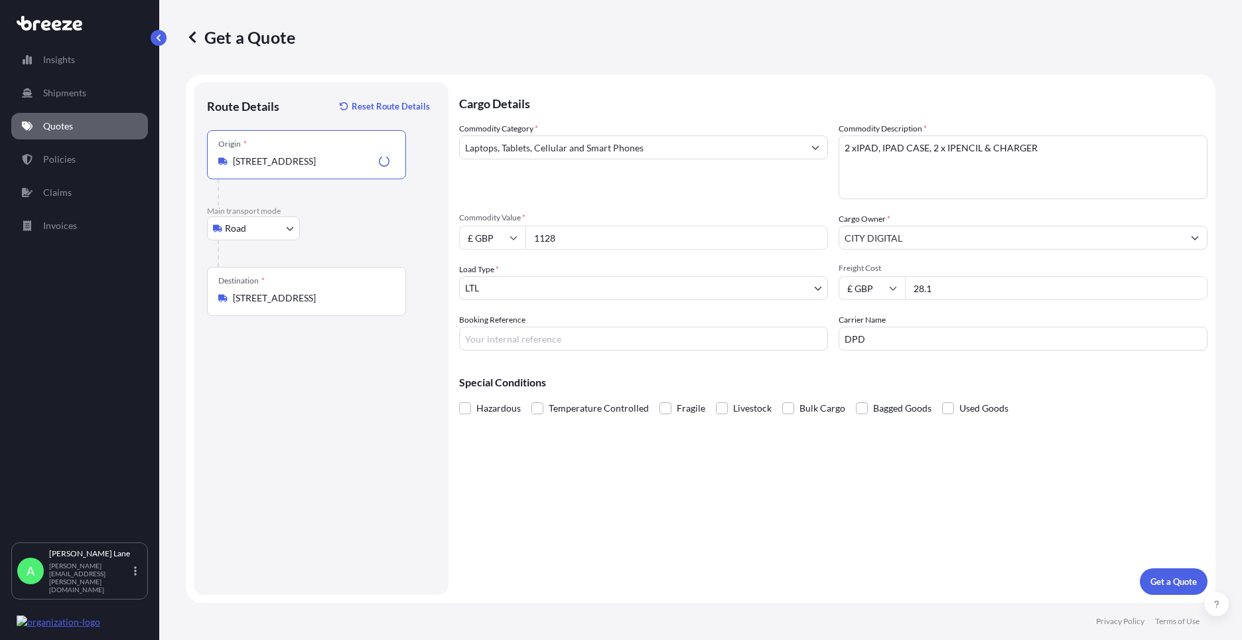
type input "[STREET_ADDRESS]"
drag, startPoint x: 563, startPoint y: 232, endPoint x: 502, endPoint y: 239, distance: 61.4
click at [502, 239] on div "£ GBP 1128" at bounding box center [643, 238] width 369 height 24
type input "1000"
click at [517, 338] on input "Booking Reference" at bounding box center [643, 338] width 369 height 24
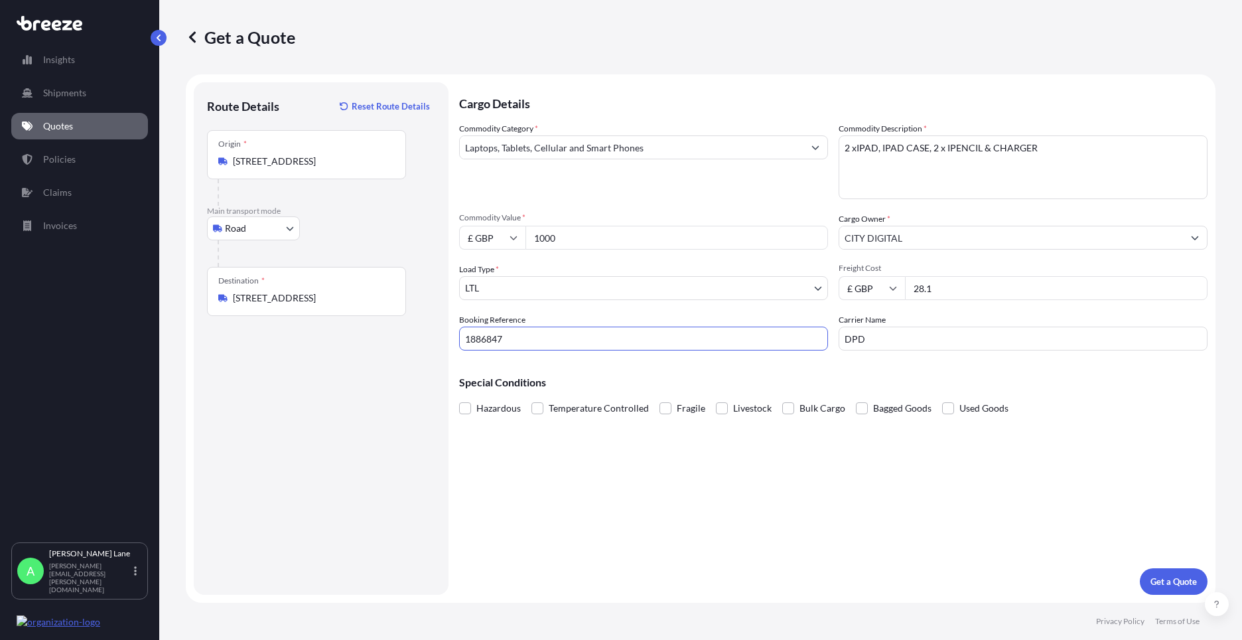
type input "1886847"
drag, startPoint x: 1029, startPoint y: 147, endPoint x: 843, endPoint y: 154, distance: 185.9
click at [843, 154] on textarea "2 xIPAD, IPAD CASE, 2 x IPENCIL & CHARGER" at bounding box center [1023, 167] width 369 height 64
drag, startPoint x: 843, startPoint y: 154, endPoint x: 855, endPoint y: 151, distance: 12.2
paste textarea "IPAD,IPAD CASE"
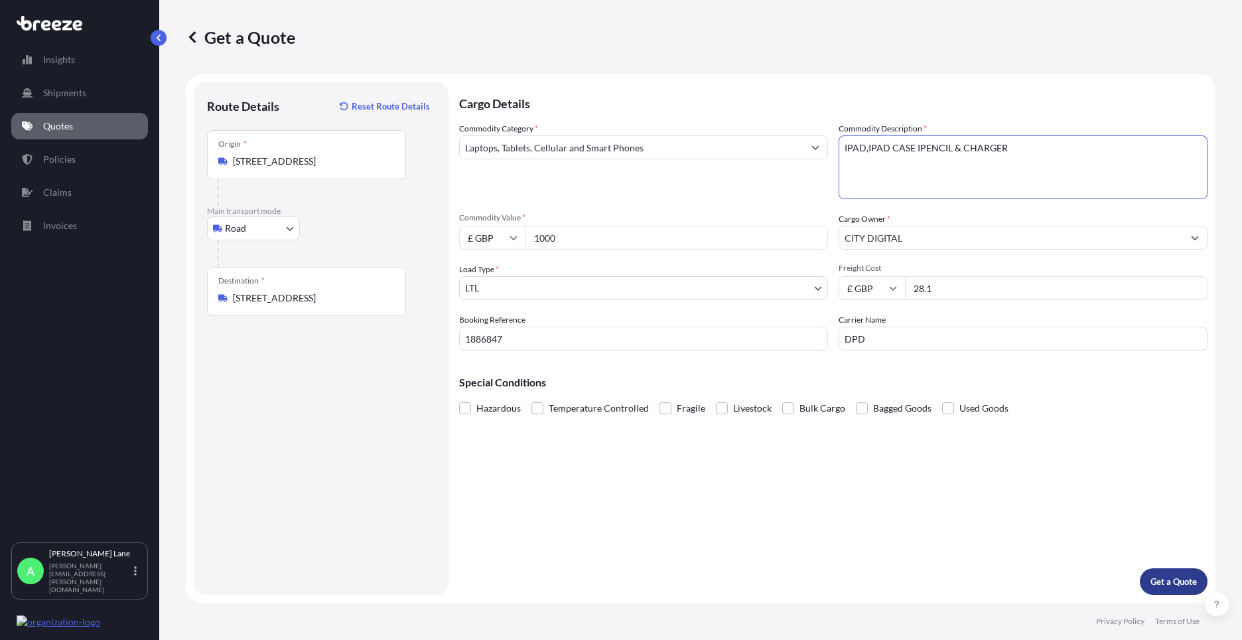
type textarea "IPAD,IPAD CASE IPENCIL & CHARGER"
click at [1162, 584] on p "Get a Quote" at bounding box center [1173, 581] width 46 height 13
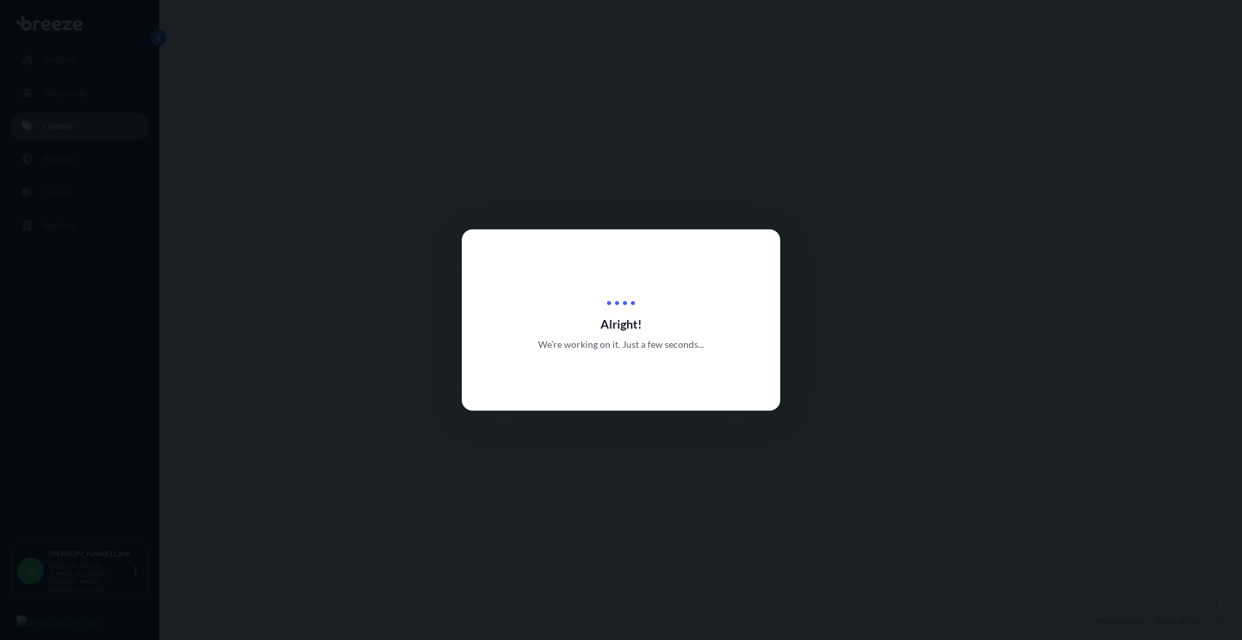
select select "Road"
select select "1"
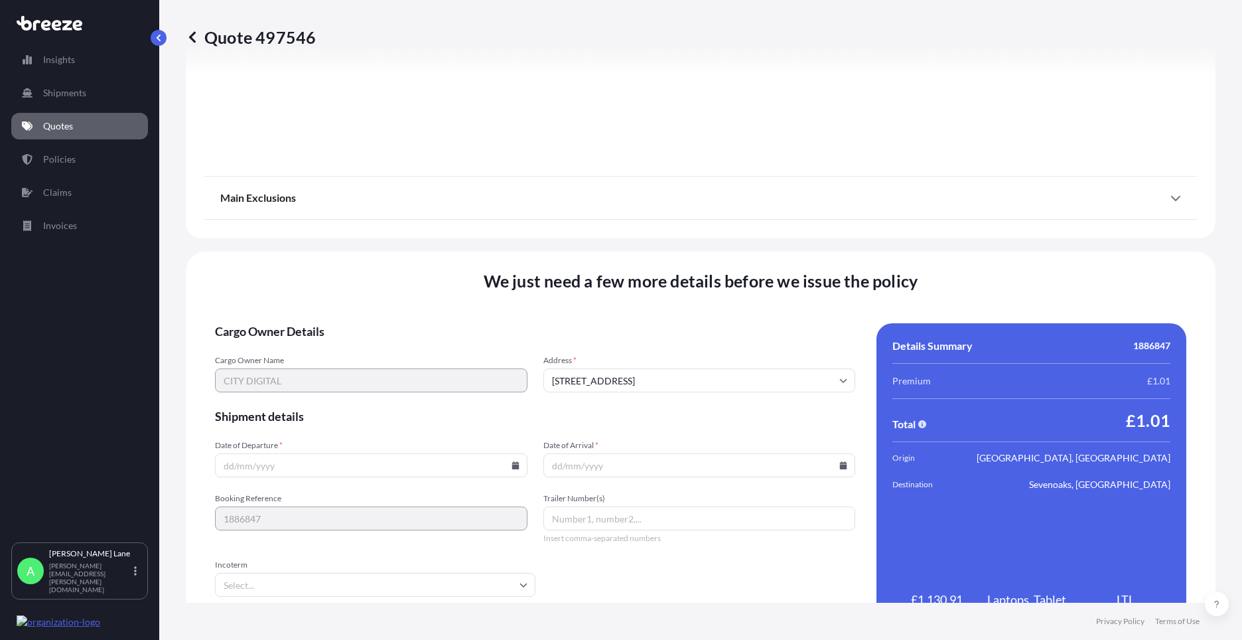
scroll to position [1466, 0]
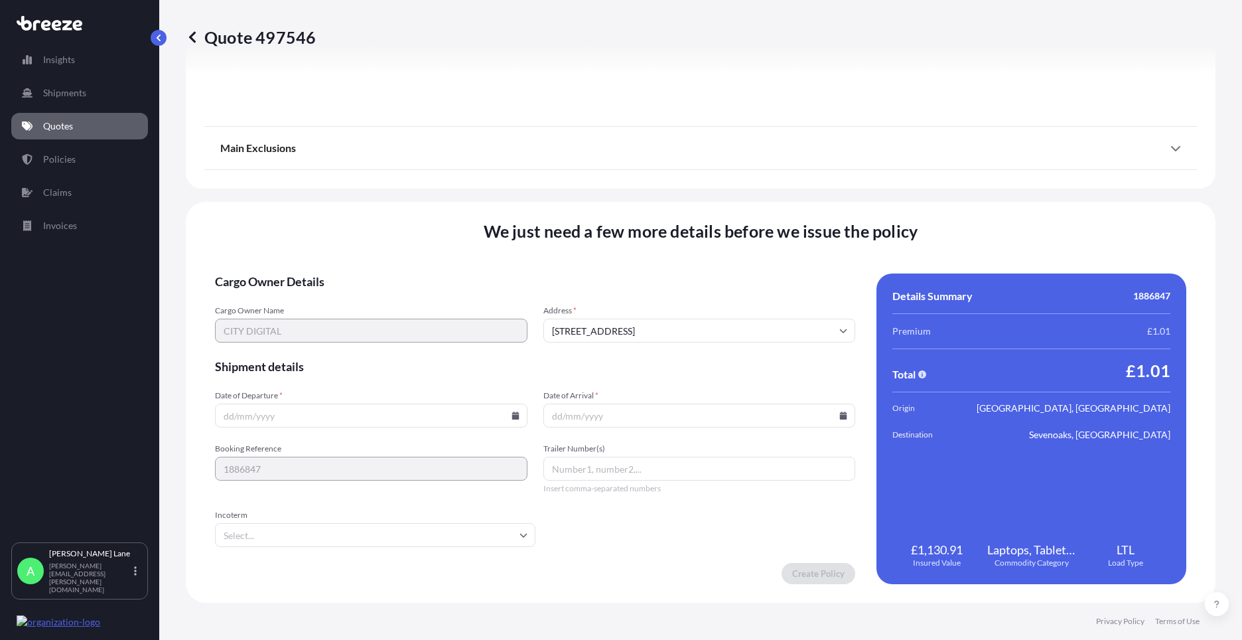
click at [512, 416] on icon at bounding box center [515, 415] width 7 height 8
drag, startPoint x: 400, startPoint y: 346, endPoint x: 284, endPoint y: 550, distance: 235.0
click at [399, 346] on button "29" at bounding box center [400, 347] width 21 height 21
type input "[DATE]"
drag, startPoint x: 276, startPoint y: 537, endPoint x: 281, endPoint y: 516, distance: 21.1
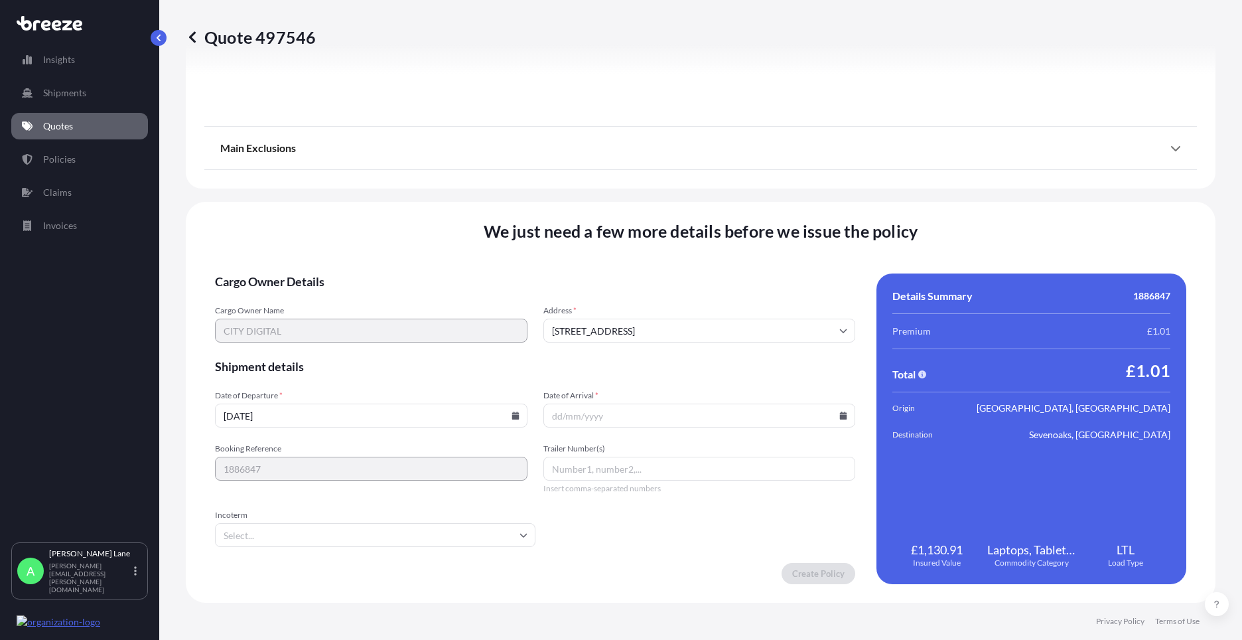
click at [276, 535] on input "Incoterm" at bounding box center [375, 535] width 320 height 24
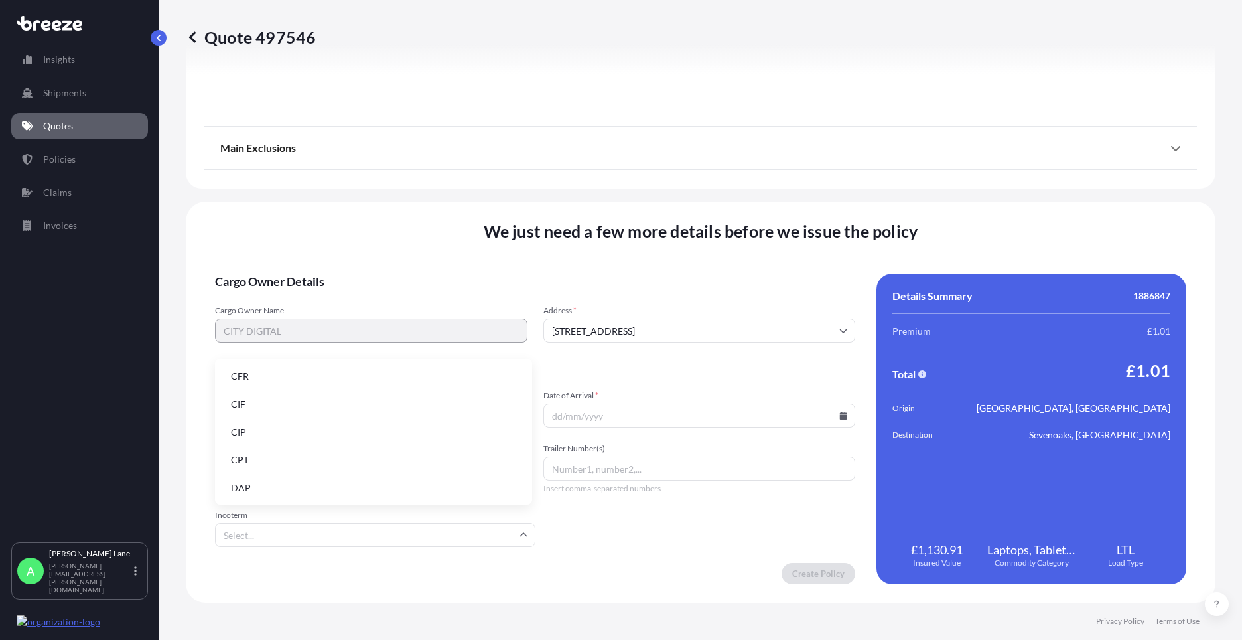
click at [275, 483] on li "DAP" at bounding box center [373, 487] width 307 height 25
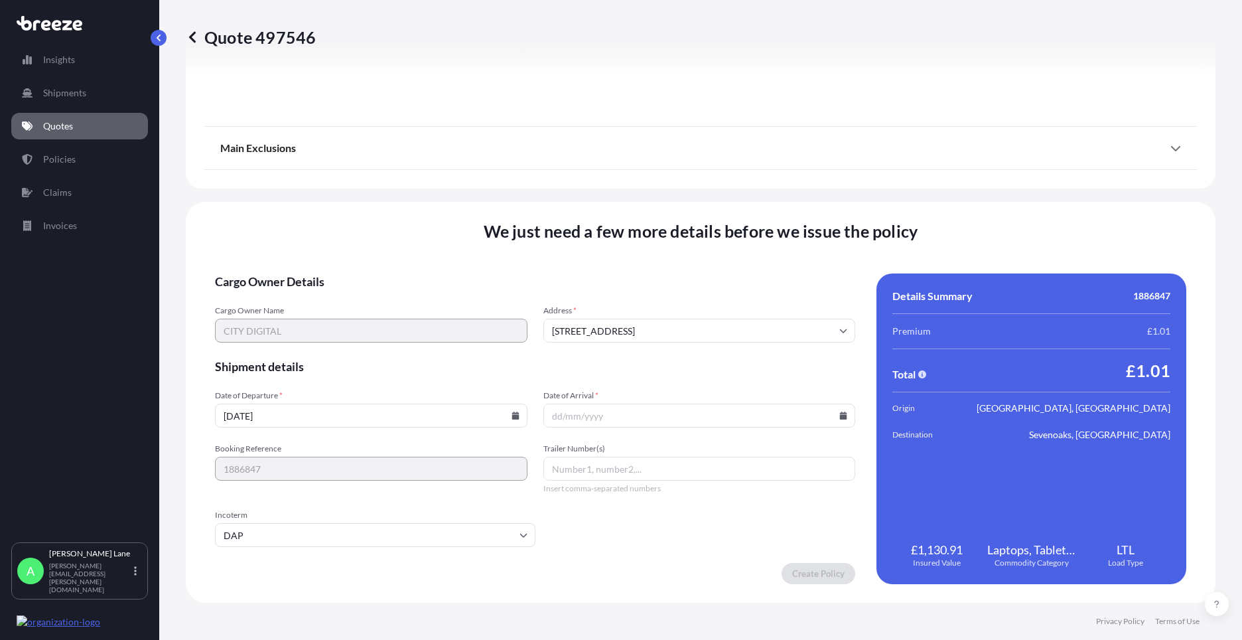
click at [840, 415] on icon at bounding box center [843, 415] width 7 height 8
click at [781, 192] on button at bounding box center [784, 191] width 21 height 21
click at [596, 241] on button "1" at bounding box center [601, 246] width 21 height 21
type input "[DATE]"
paste input "0011 633 386 3"
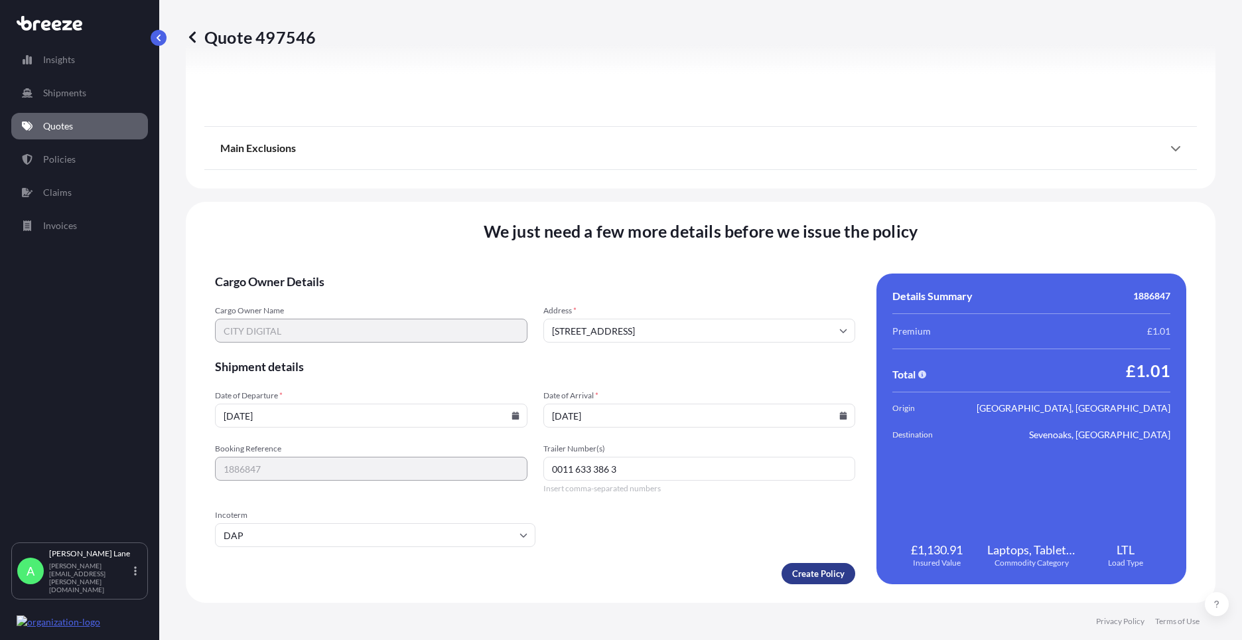
type input "0011 633 386 3"
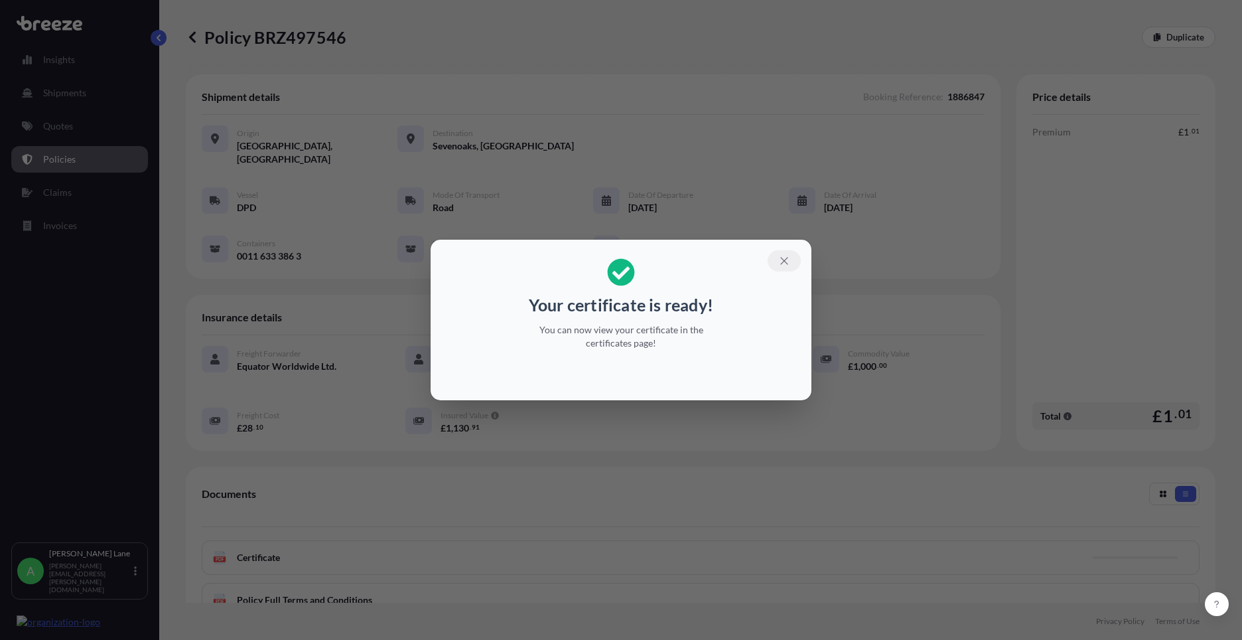
click at [791, 263] on button "button" at bounding box center [784, 260] width 33 height 21
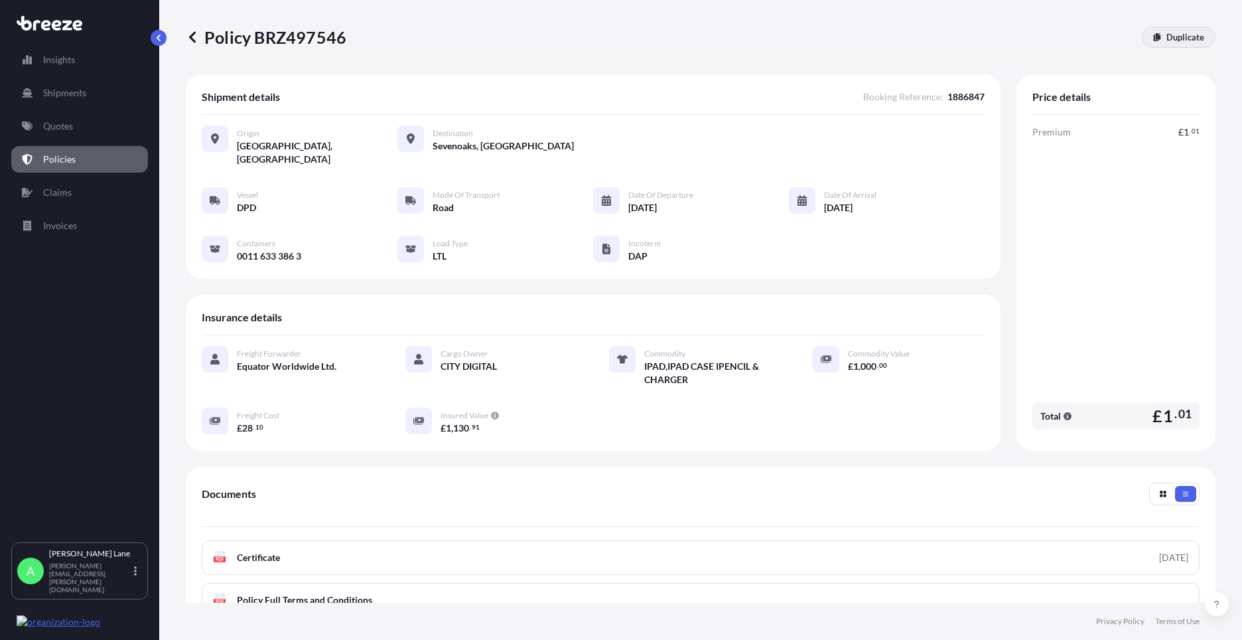
click at [1179, 40] on p "Duplicate" at bounding box center [1185, 37] width 38 height 13
select select "Road"
select select "1"
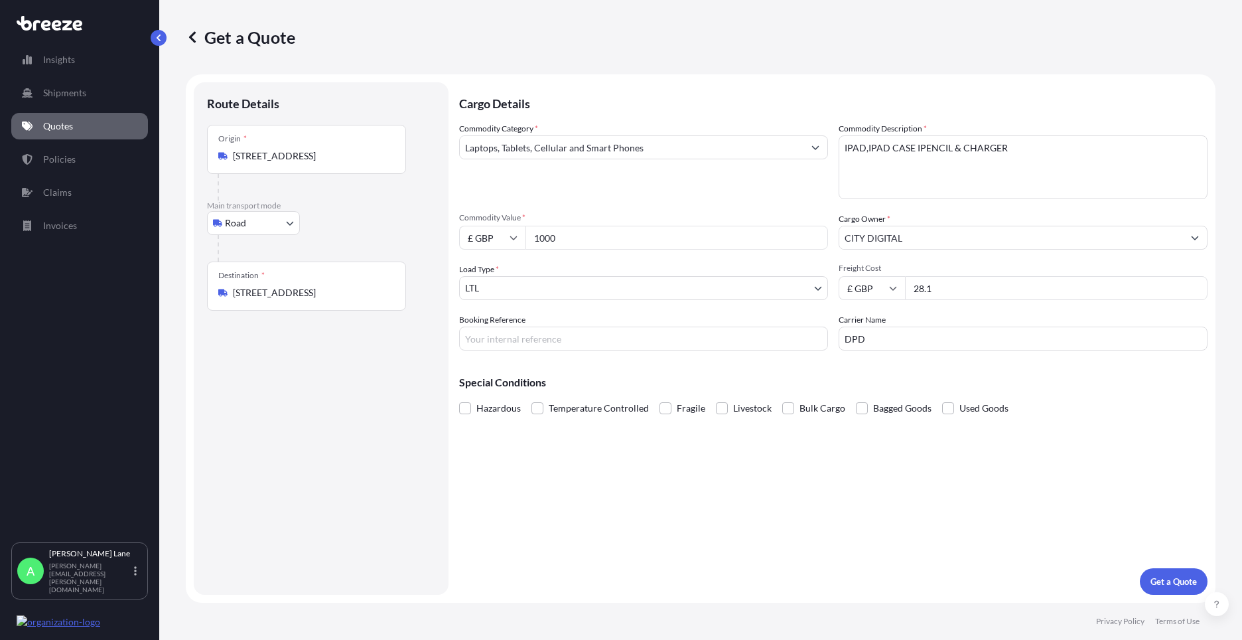
drag, startPoint x: 232, startPoint y: 154, endPoint x: 402, endPoint y: 162, distance: 170.0
click at [402, 162] on div "Origin * [STREET_ADDRESS]" at bounding box center [306, 149] width 199 height 49
drag, startPoint x: 402, startPoint y: 162, endPoint x: 389, endPoint y: 160, distance: 12.8
click at [390, 160] on div "[STREET_ADDRESS]" at bounding box center [306, 155] width 176 height 13
click at [389, 160] on input "[STREET_ADDRESS]" at bounding box center [311, 155] width 157 height 13
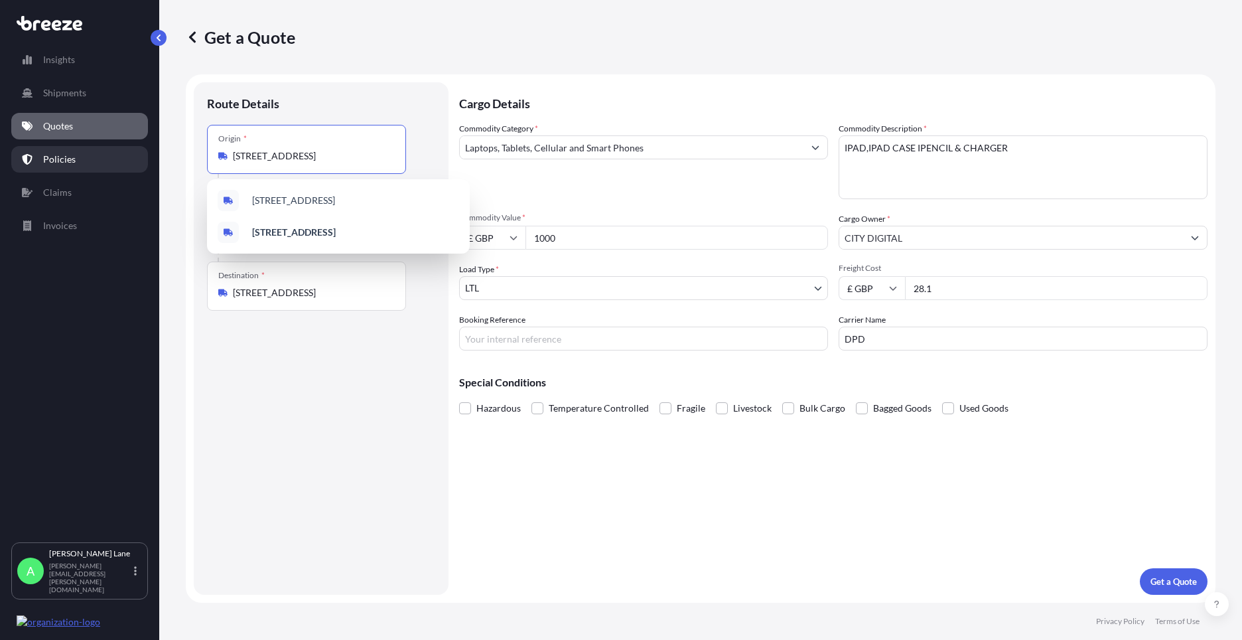
drag, startPoint x: 387, startPoint y: 160, endPoint x: 76, endPoint y: 166, distance: 311.2
click at [76, 166] on div "Insights Shipments Quotes Policies Claims Invoices A [PERSON_NAME] [PERSON_NAME…" at bounding box center [621, 320] width 1242 height 640
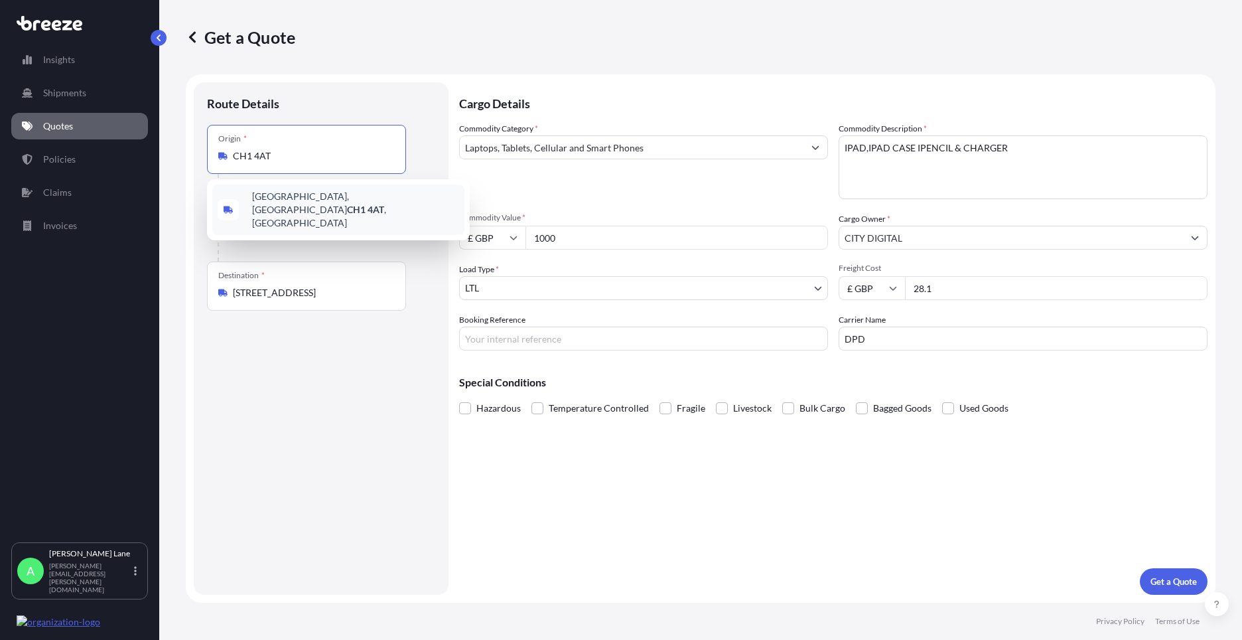
click at [282, 203] on span "[STREET_ADDRESS][PERSON_NAME]" at bounding box center [355, 210] width 207 height 40
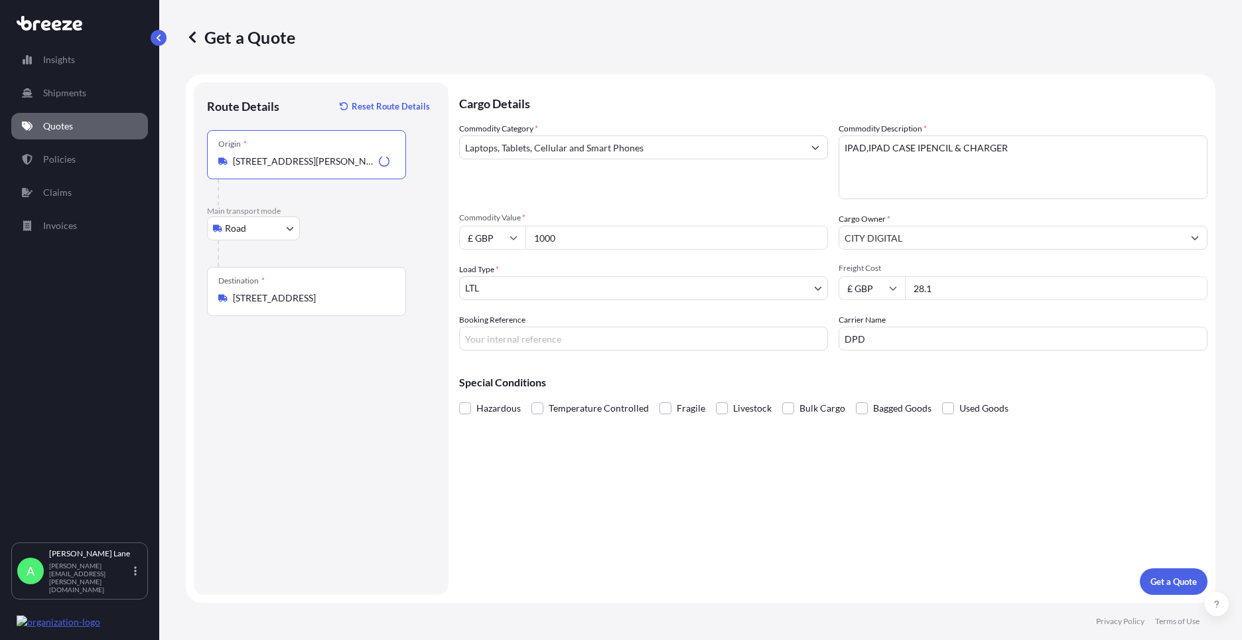
type input "[STREET_ADDRESS][PERSON_NAME]"
click at [546, 330] on input "Booking Reference" at bounding box center [643, 338] width 369 height 24
type input "1886851"
click at [1166, 579] on p "Get a Quote" at bounding box center [1173, 581] width 46 height 13
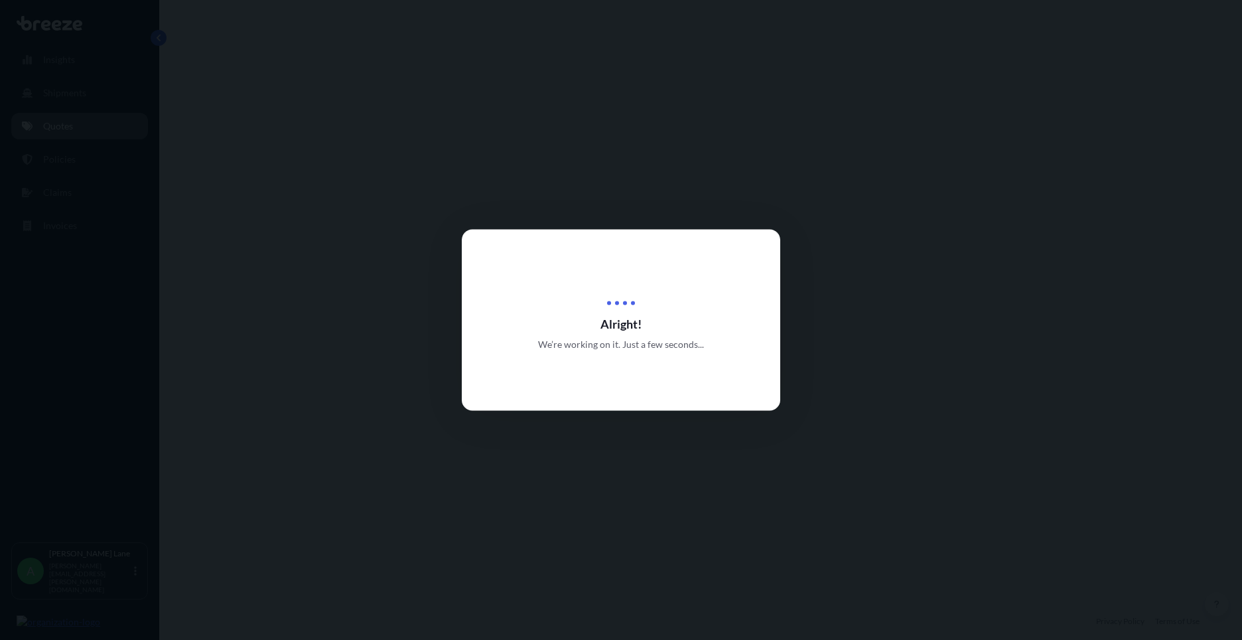
select select "Road"
select select "1"
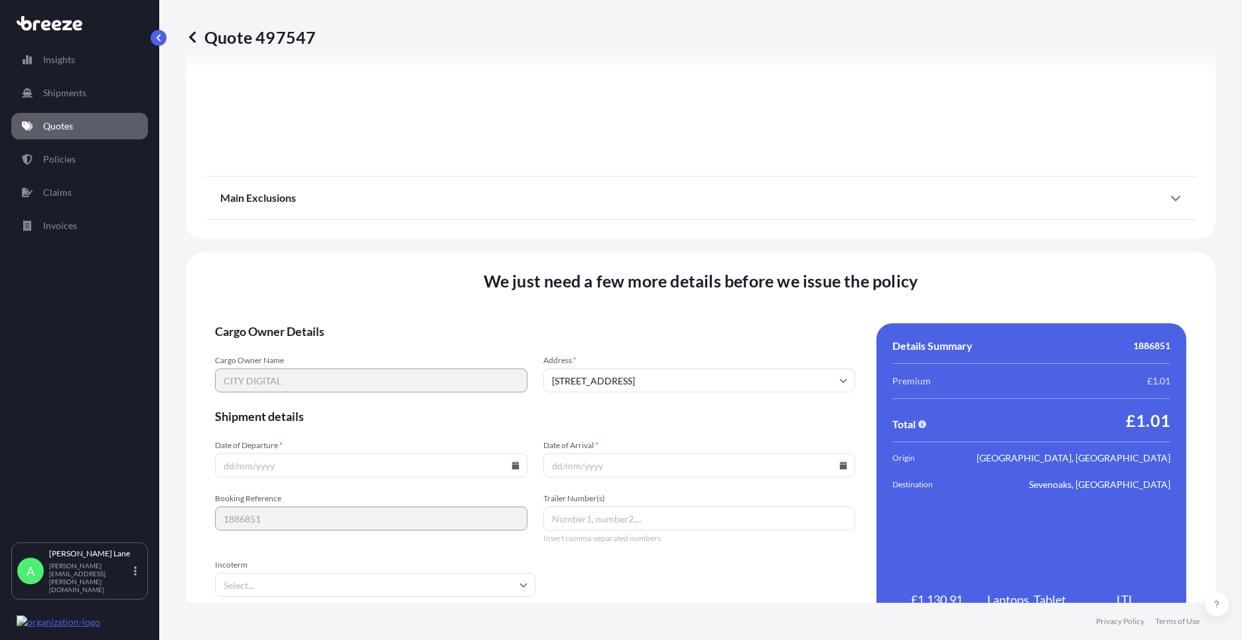
scroll to position [1466, 0]
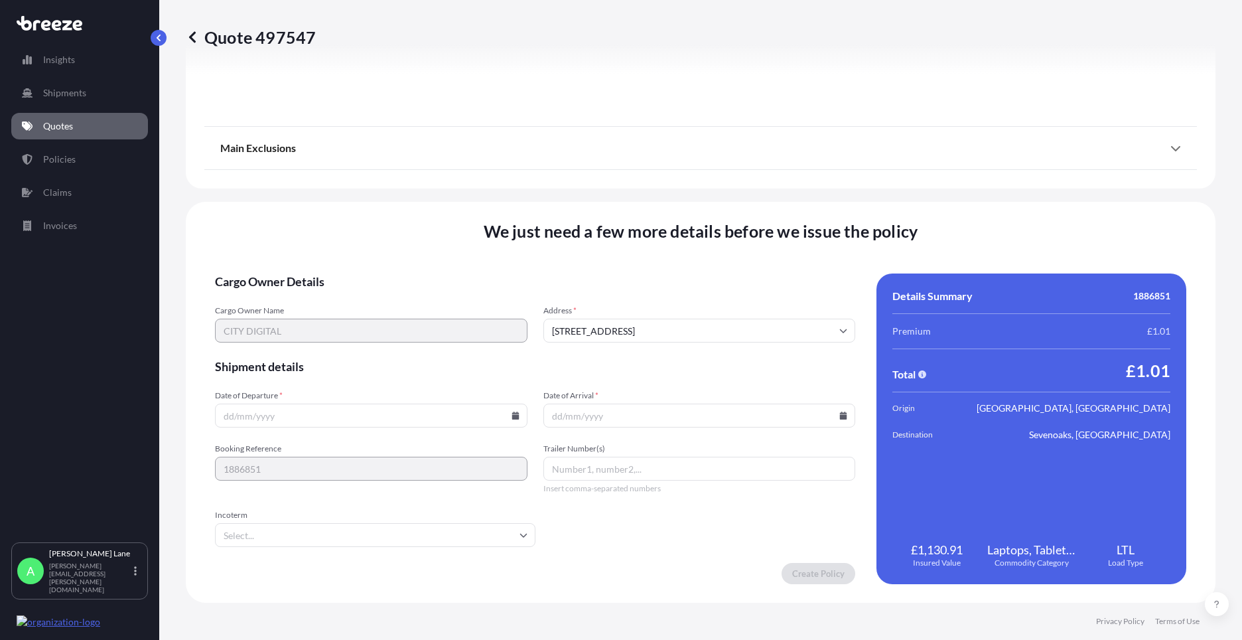
click at [513, 417] on icon at bounding box center [515, 415] width 7 height 8
click at [400, 350] on button "29" at bounding box center [400, 347] width 21 height 21
type input "[DATE]"
click at [255, 537] on input "Incoterm" at bounding box center [375, 535] width 320 height 24
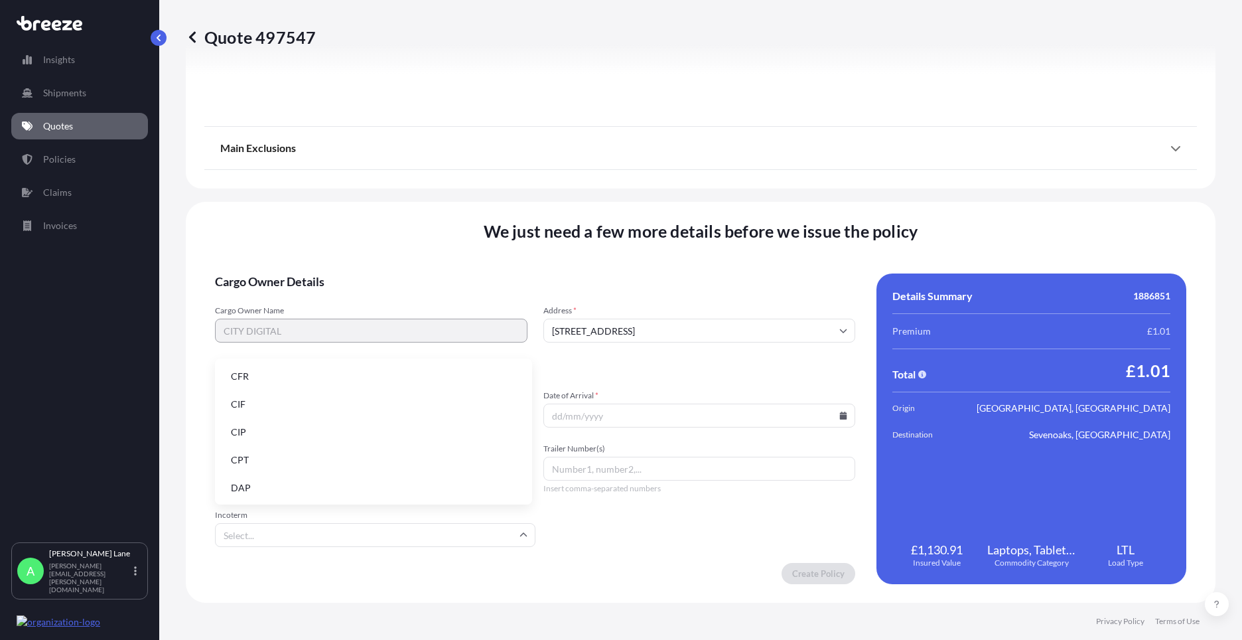
click at [260, 484] on li "DAP" at bounding box center [373, 487] width 307 height 25
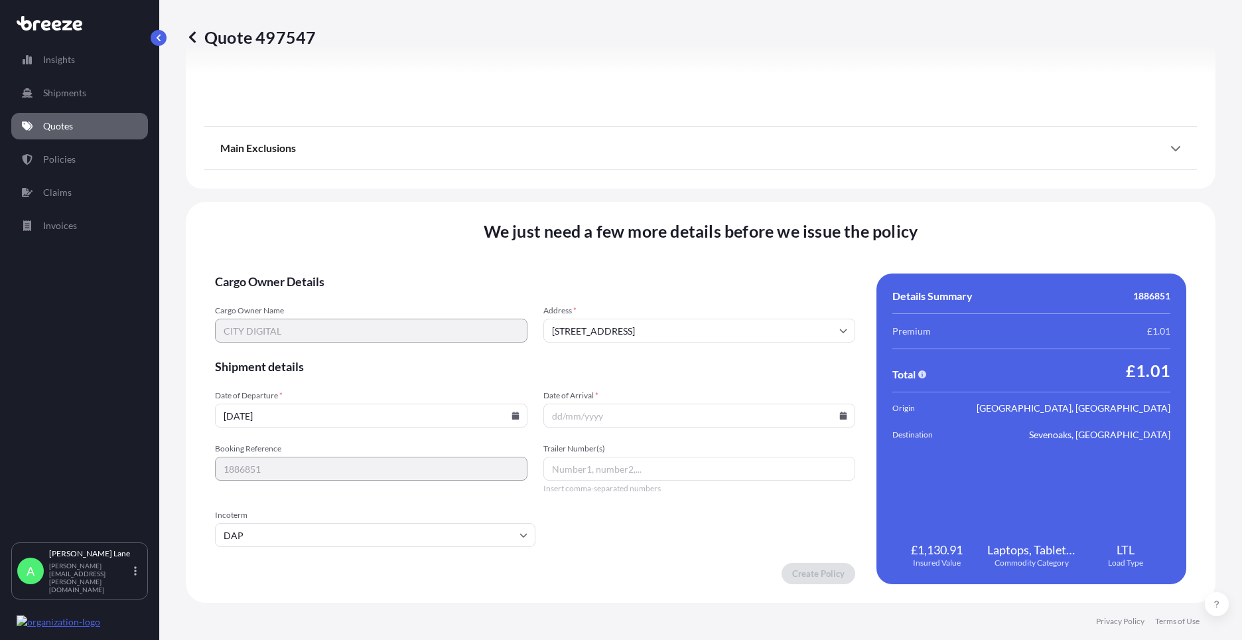
click at [840, 417] on icon at bounding box center [843, 415] width 7 height 8
click at [784, 198] on button at bounding box center [784, 191] width 21 height 21
click at [601, 247] on button "1" at bounding box center [601, 246] width 21 height 21
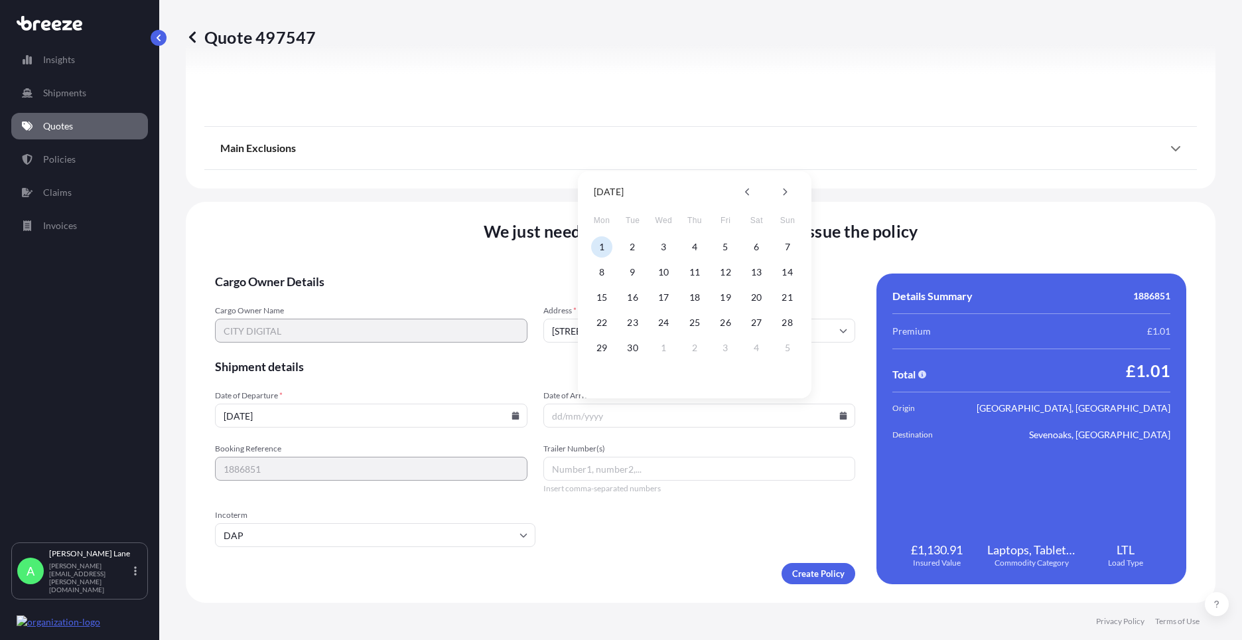
type input "[DATE]"
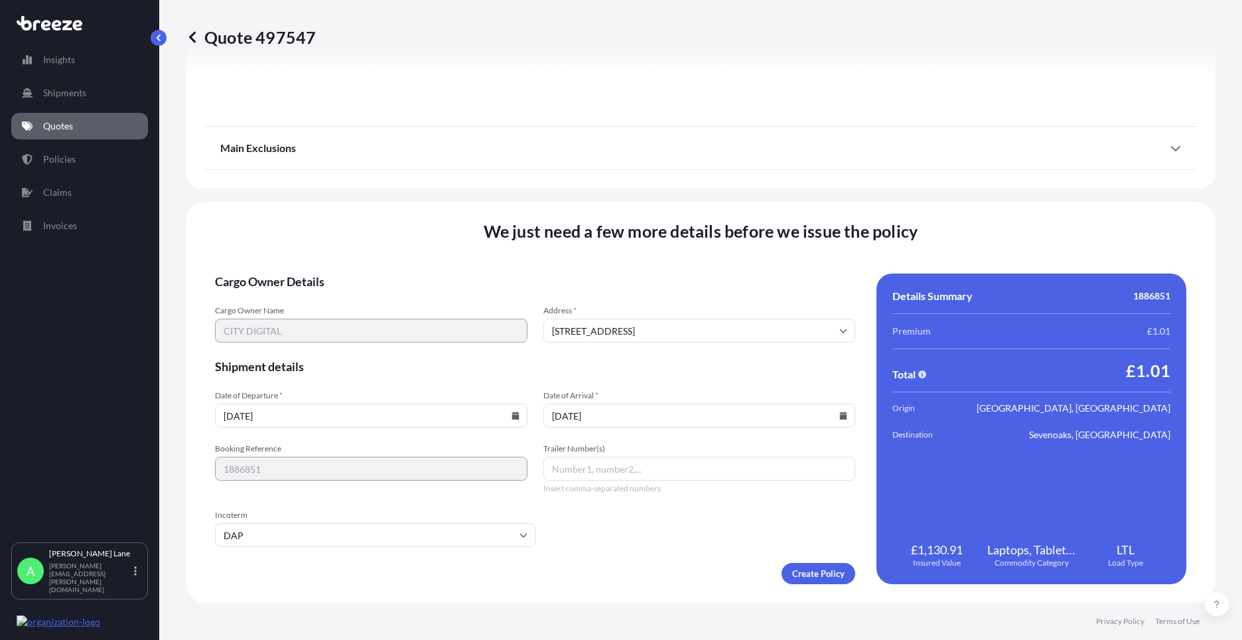
click at [603, 474] on input "Trailer Number(s)" at bounding box center [699, 468] width 312 height 24
paste input "0011 633 390 6"
type input "0011 633 390 6"
